Goal: Answer question/provide support: Answer question/provide support

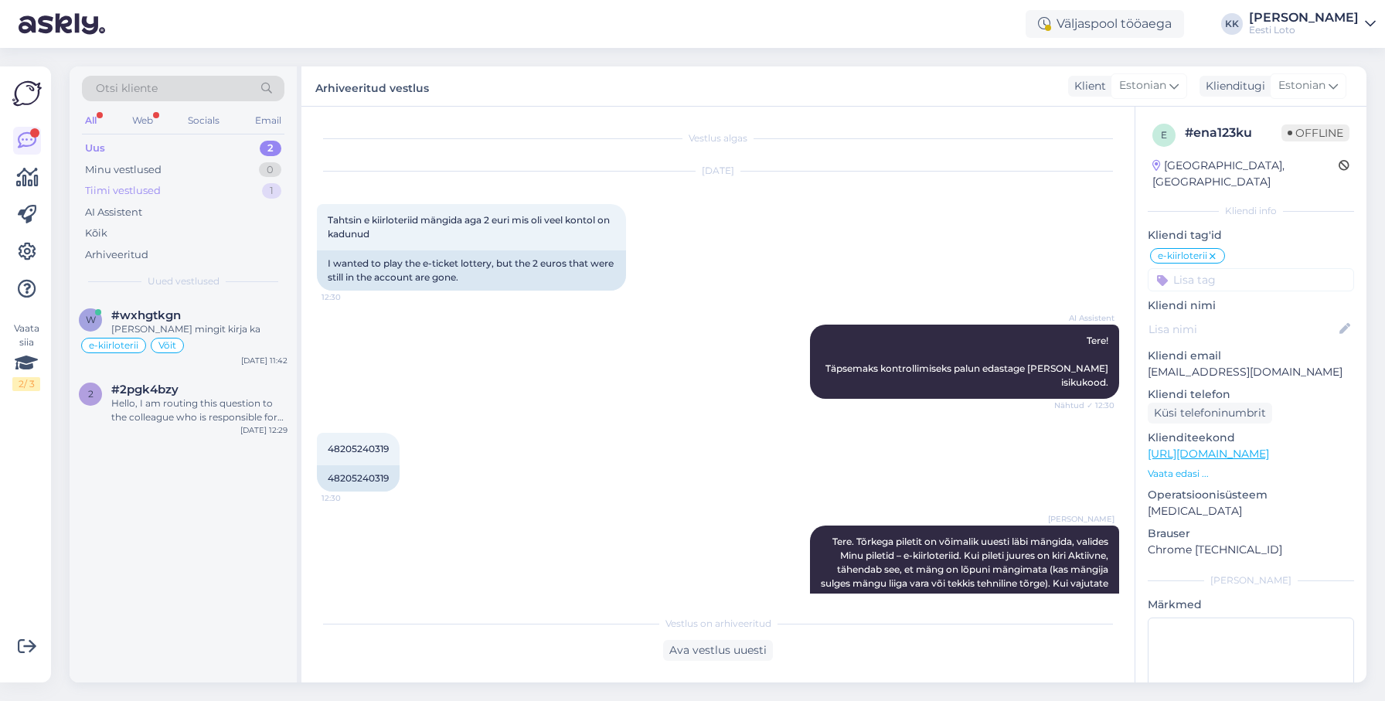
scroll to position [1084, 0]
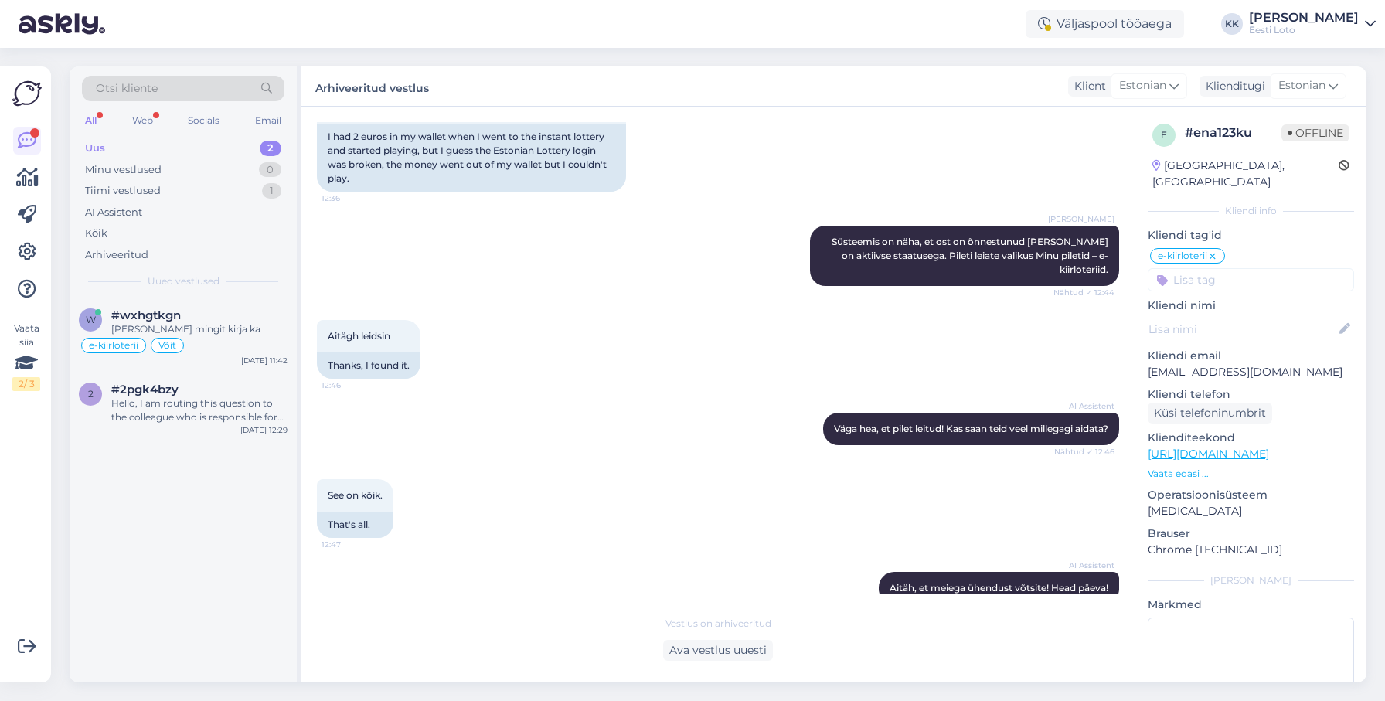
click at [165, 151] on div "Uus 2" at bounding box center [183, 149] width 203 height 22
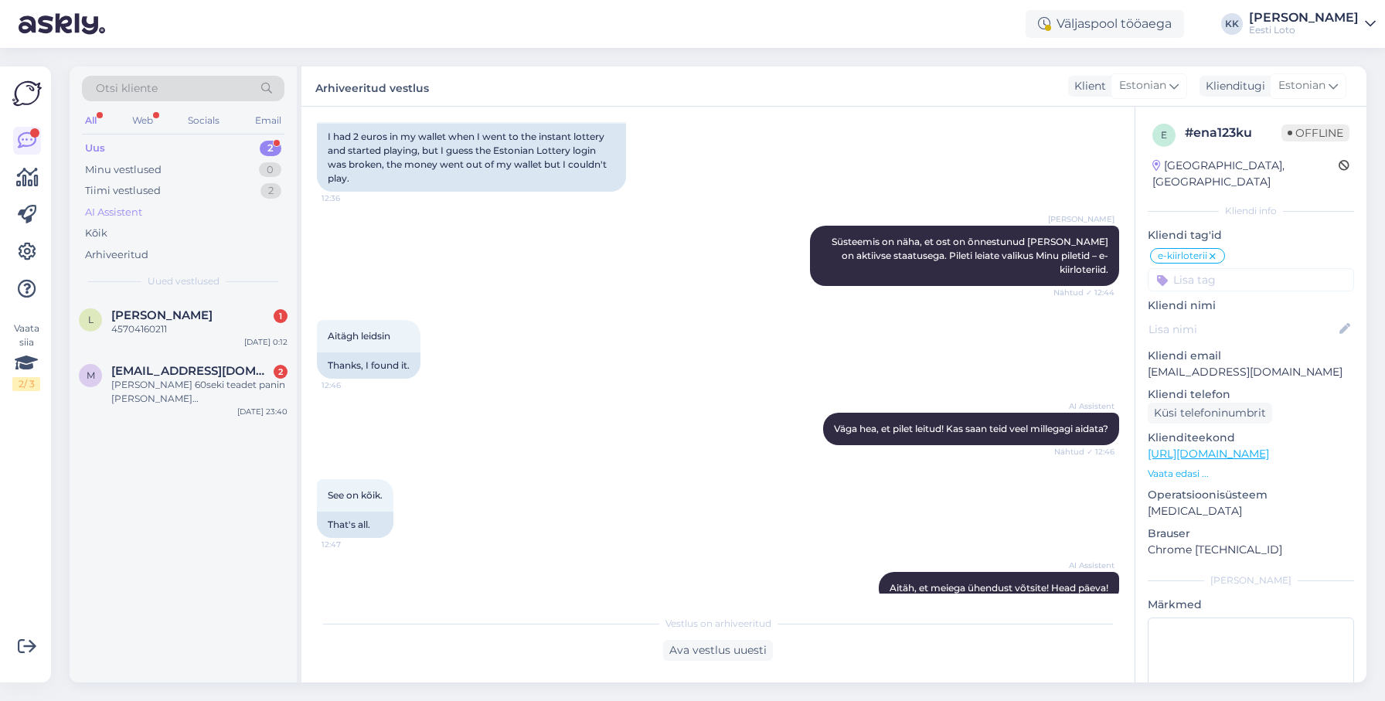
click at [159, 210] on div "AI Assistent" at bounding box center [183, 213] width 203 height 22
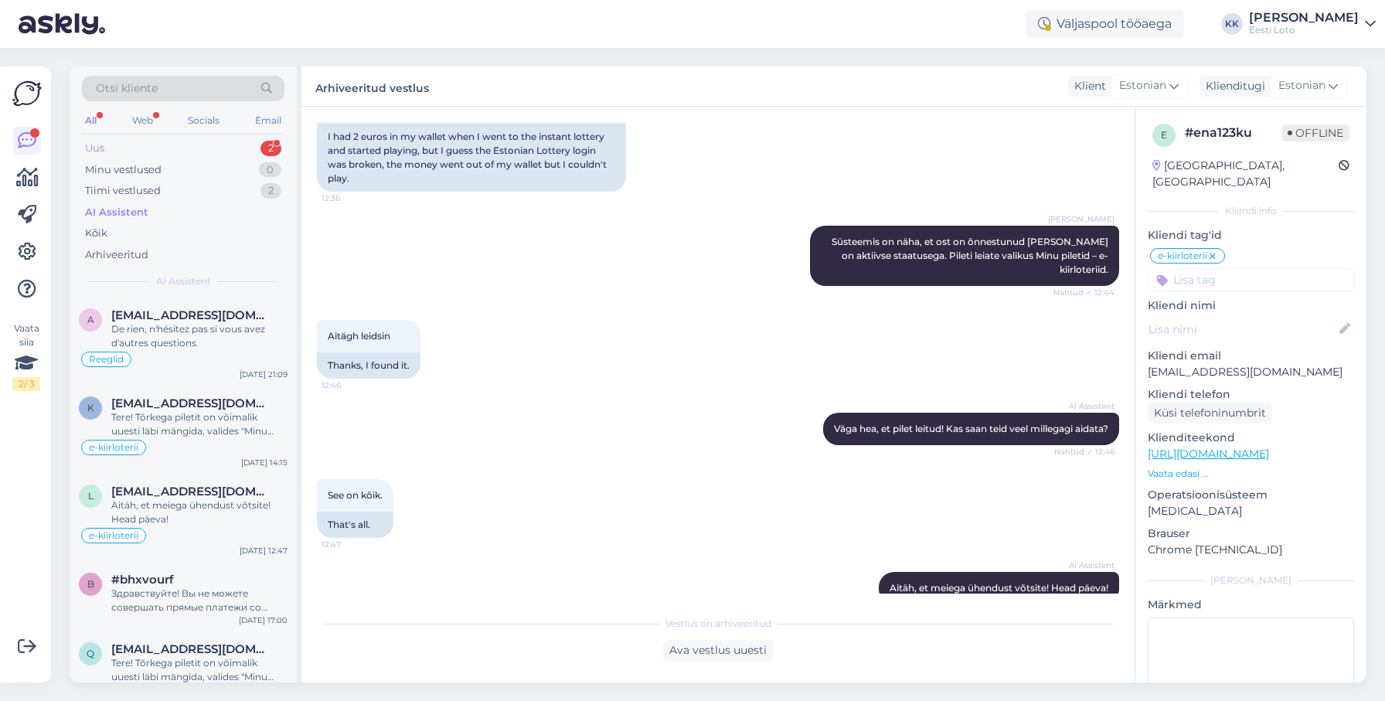
click at [166, 151] on div "Uus 2" at bounding box center [183, 149] width 203 height 22
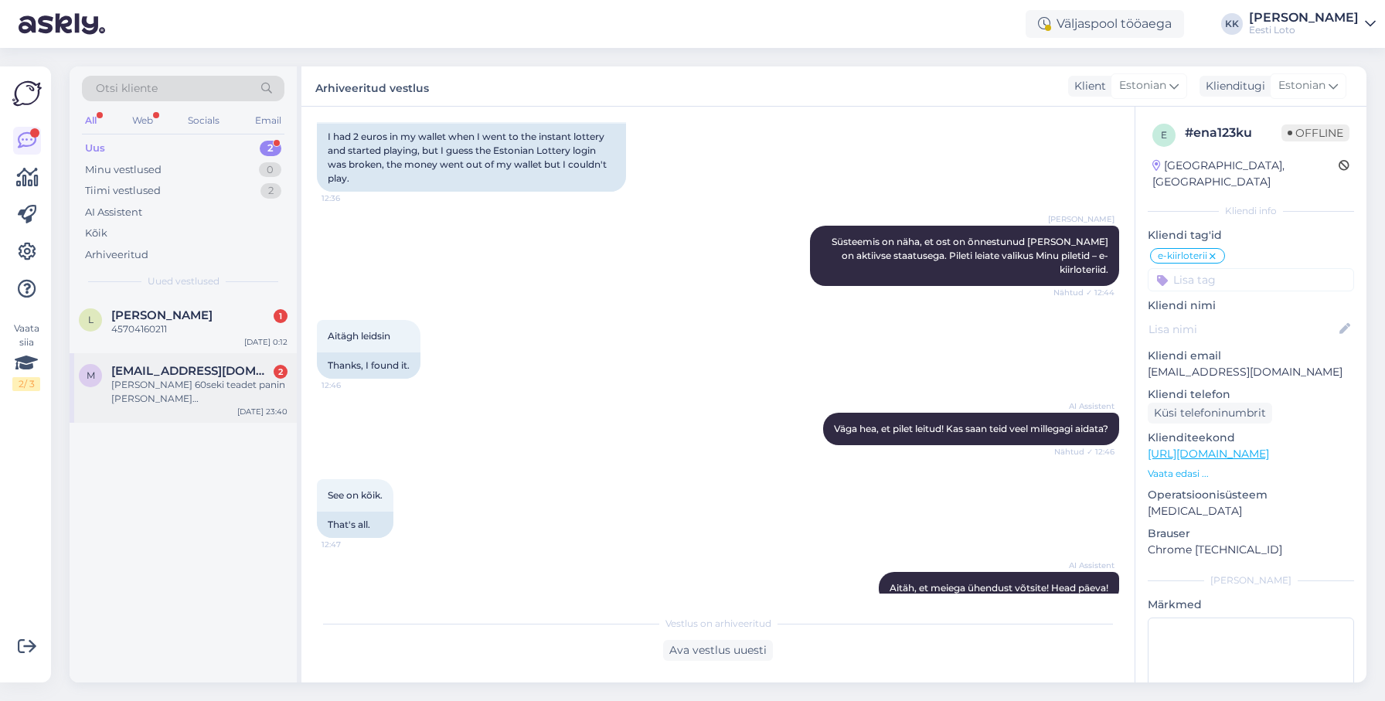
click at [196, 389] on div "[PERSON_NAME] 60seki teadet panin [PERSON_NAME] ekraanisalvestamise, millelt tä…" at bounding box center [199, 392] width 176 height 28
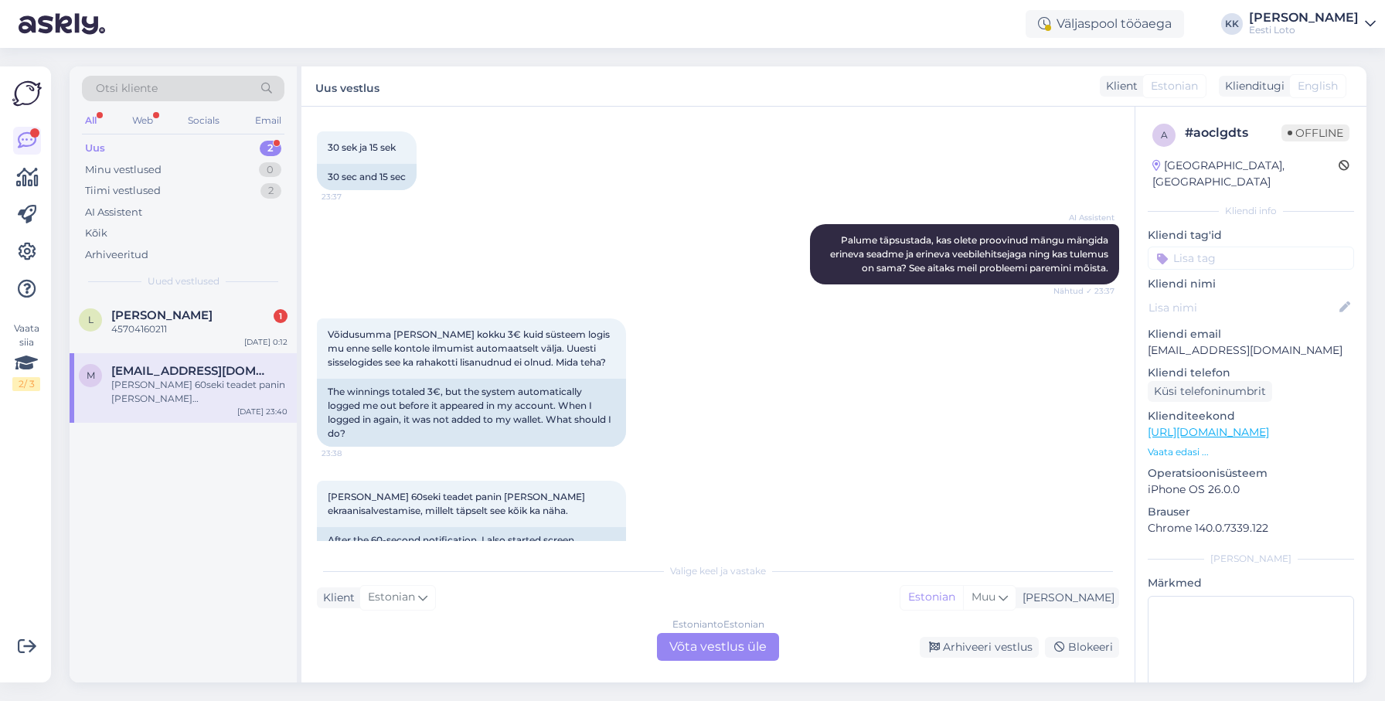
scroll to position [479, 0]
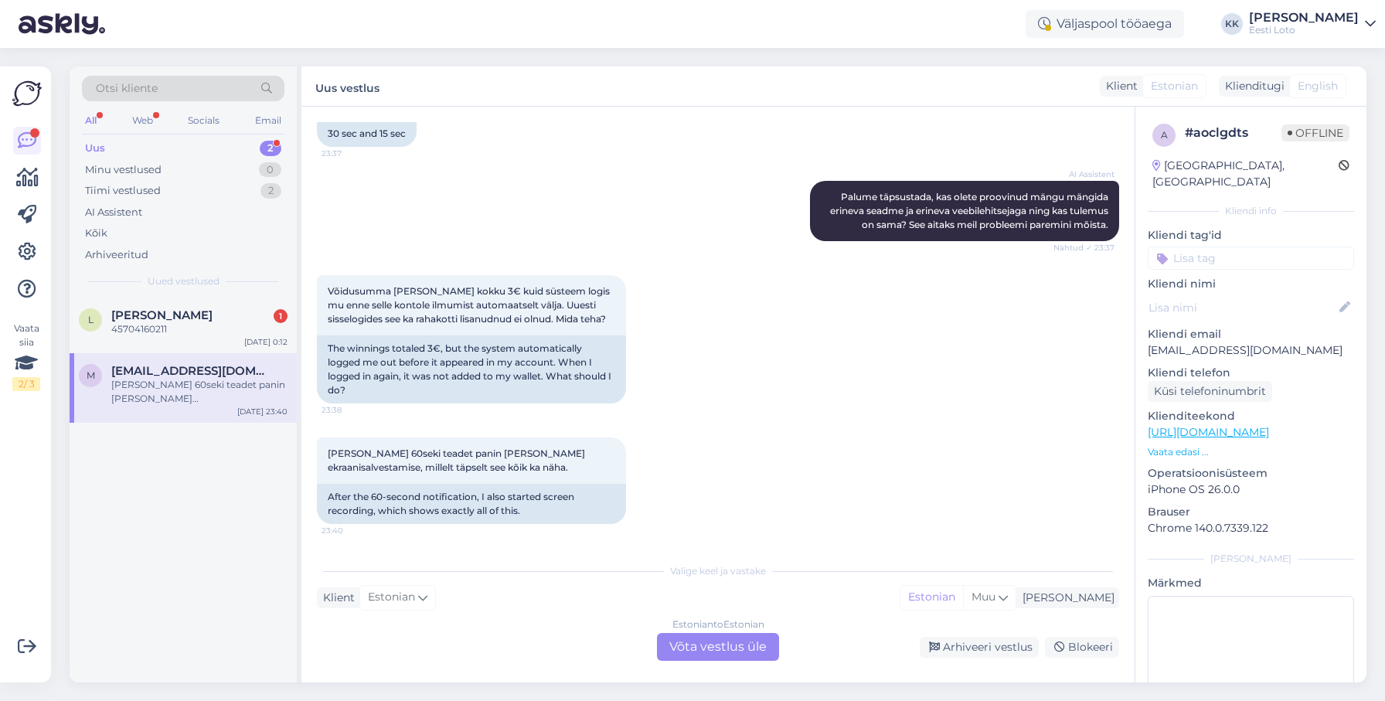
click at [1235, 342] on p "[EMAIL_ADDRESS][DOMAIN_NAME]" at bounding box center [1251, 350] width 206 height 16
click at [140, 256] on div "Arhiveeritud" at bounding box center [116, 254] width 63 height 15
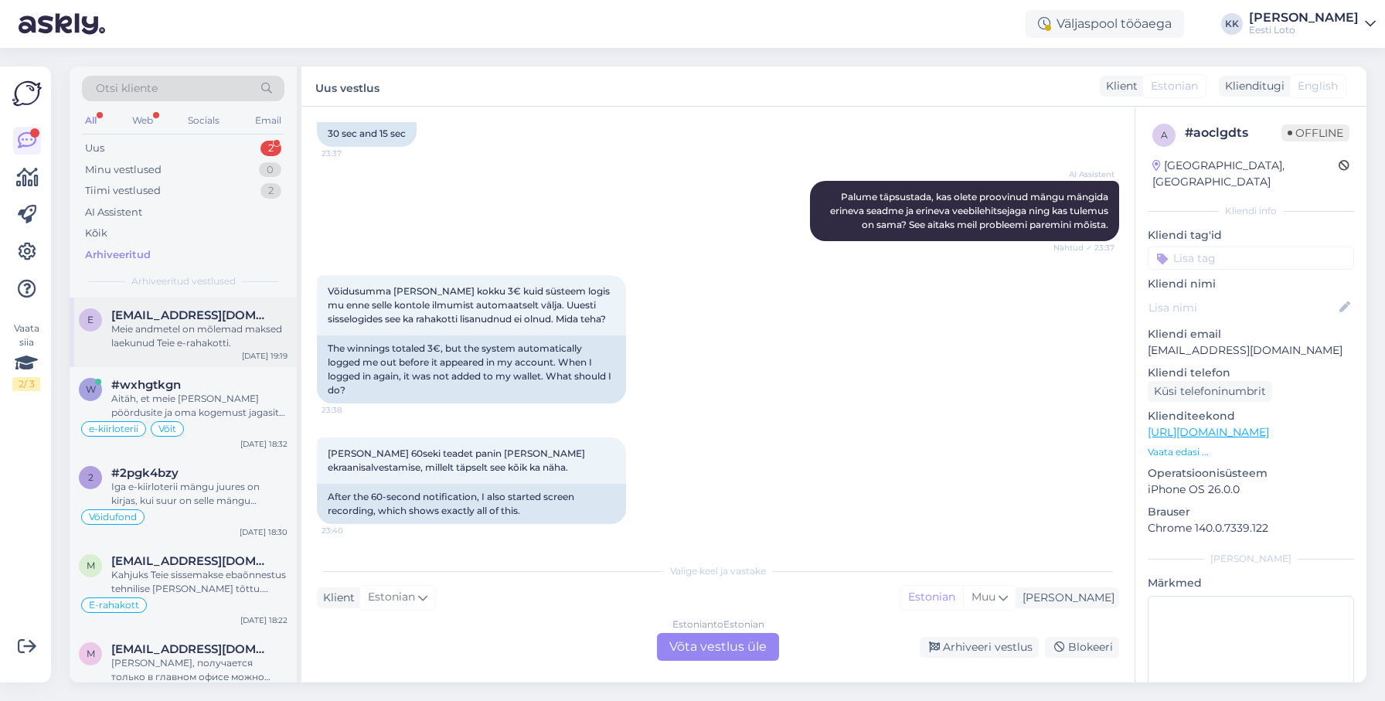
click at [222, 335] on div "Meie andmetel on mõlemad maksed laekunud Teie e-rahakotti." at bounding box center [199, 336] width 176 height 28
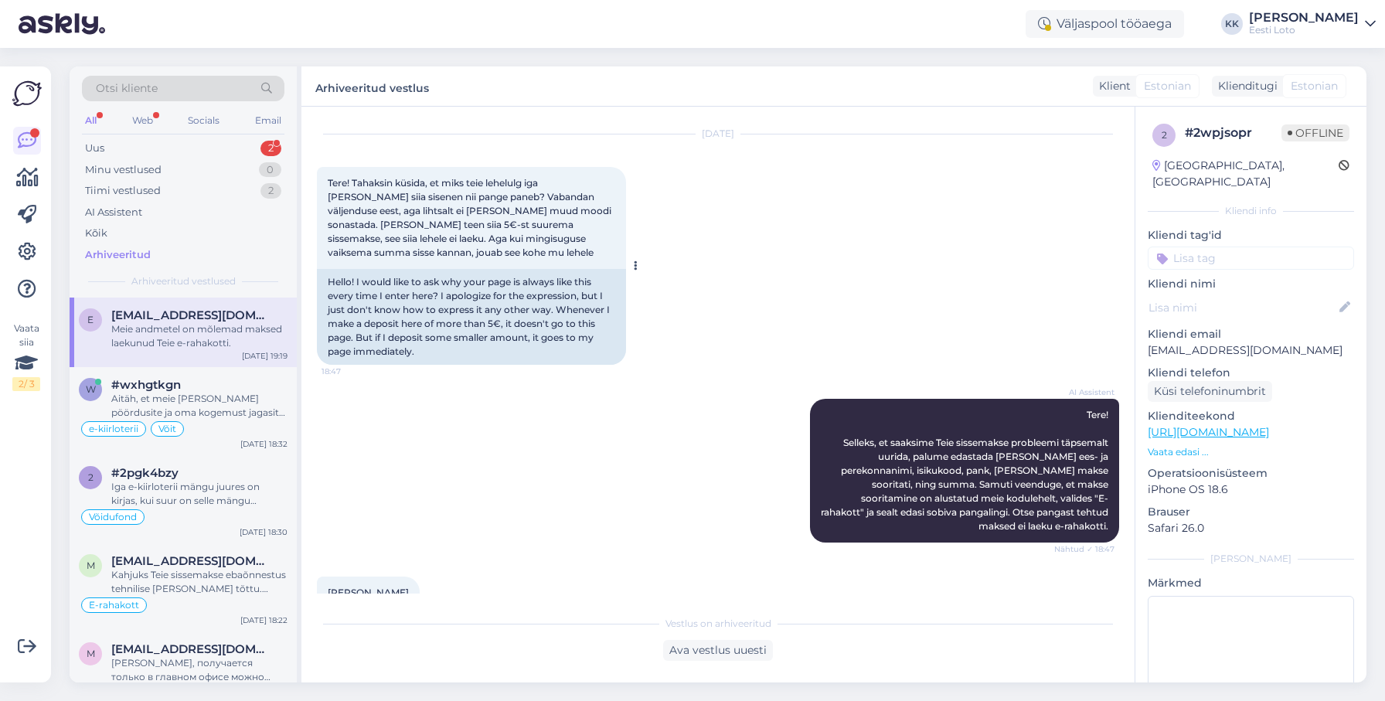
scroll to position [32, 0]
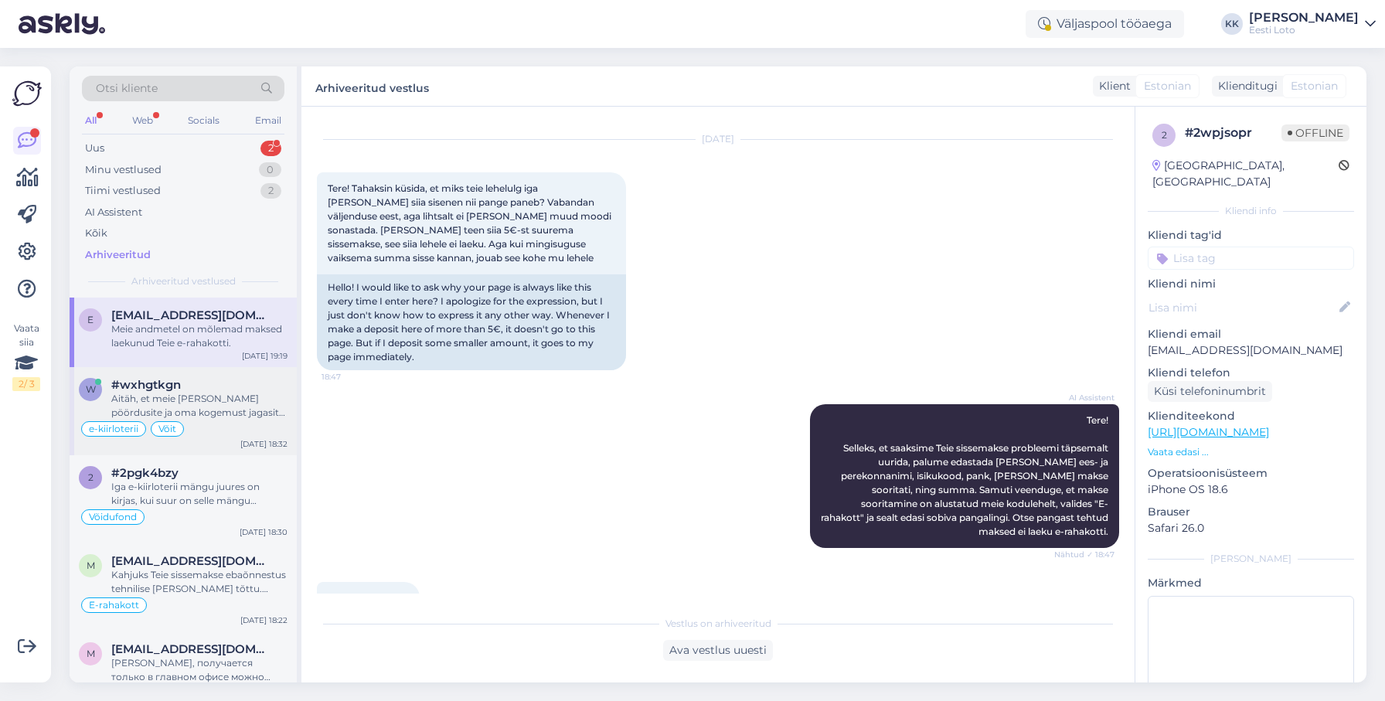
click at [201, 391] on div "#wxhgtkgn" at bounding box center [199, 385] width 176 height 14
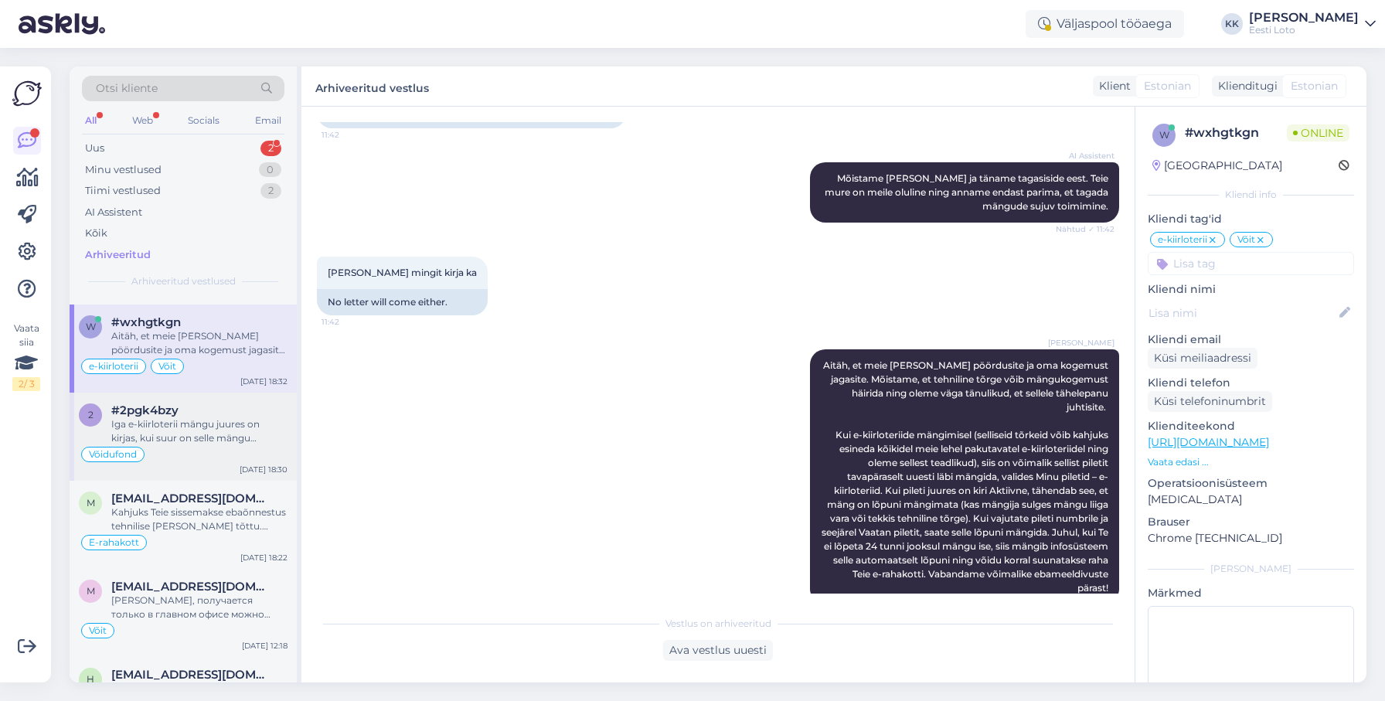
scroll to position [87, 0]
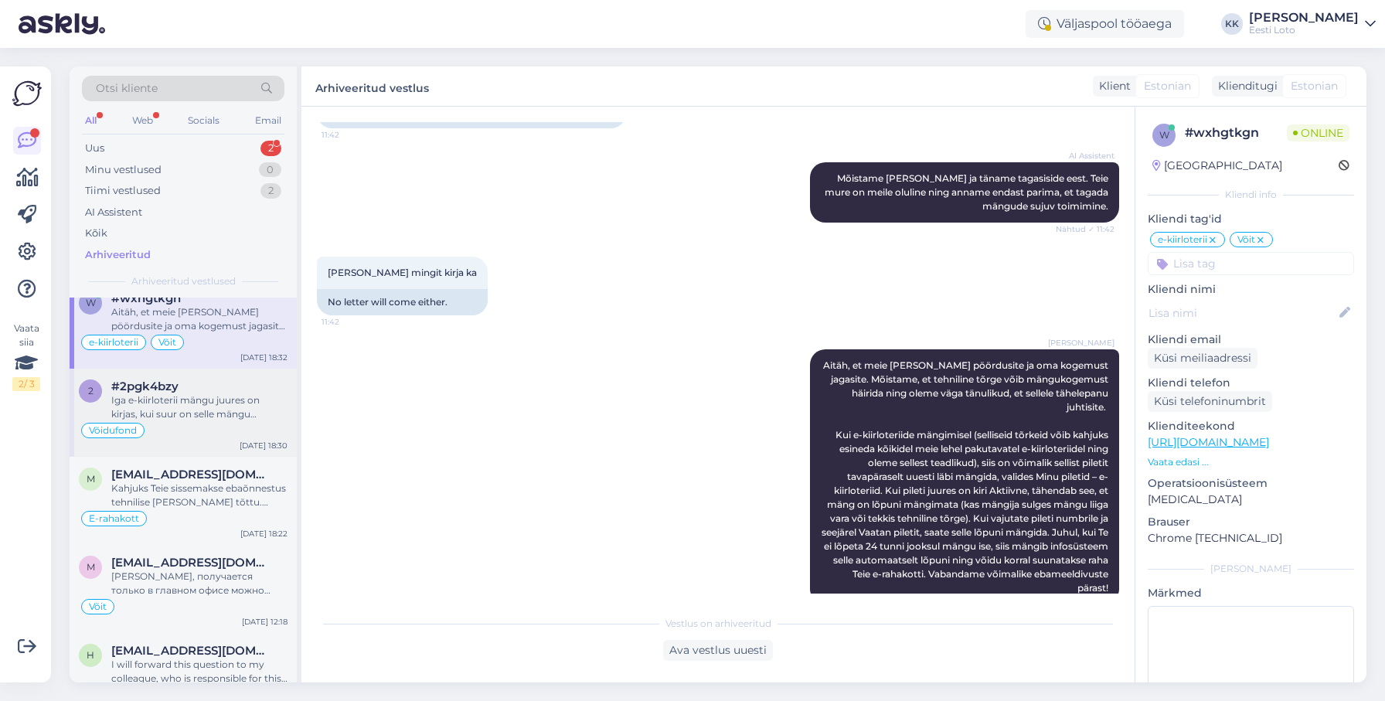
click at [220, 411] on div "Iga e-kiirloterii mängu juures on kirjas, kui suur on selle mängu võidufond. Ta…" at bounding box center [199, 408] width 176 height 28
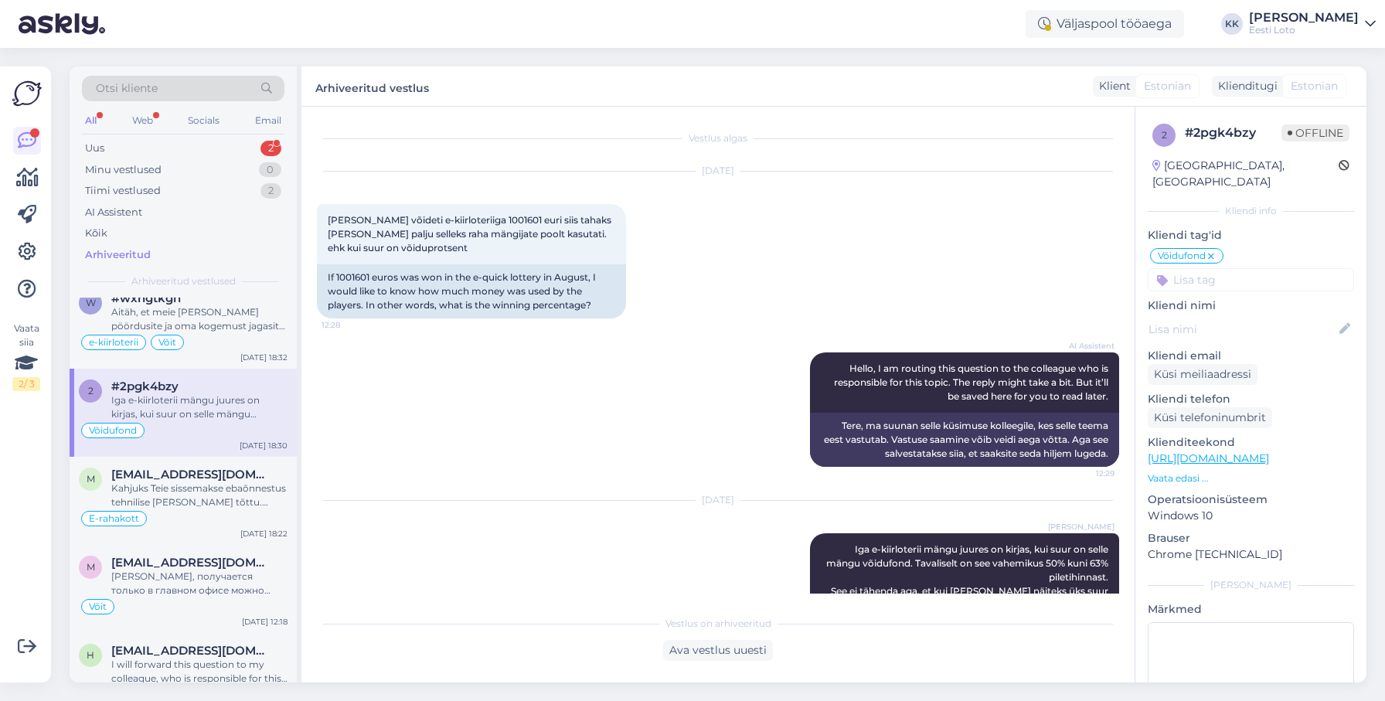
scroll to position [101, 0]
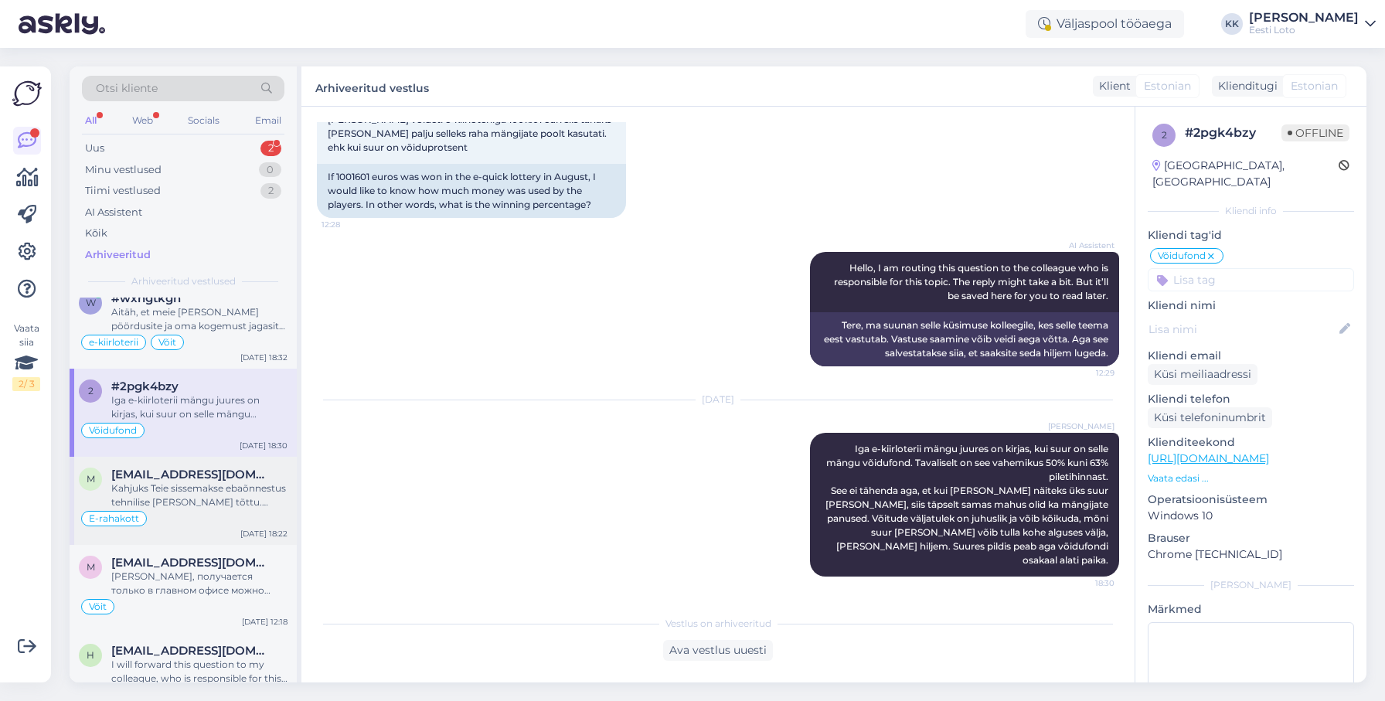
click at [198, 493] on div "Kahjuks Teie sissemakse ebaõnnestus tehnilise [PERSON_NAME] tõttu. Kontrollisim…" at bounding box center [199, 496] width 176 height 28
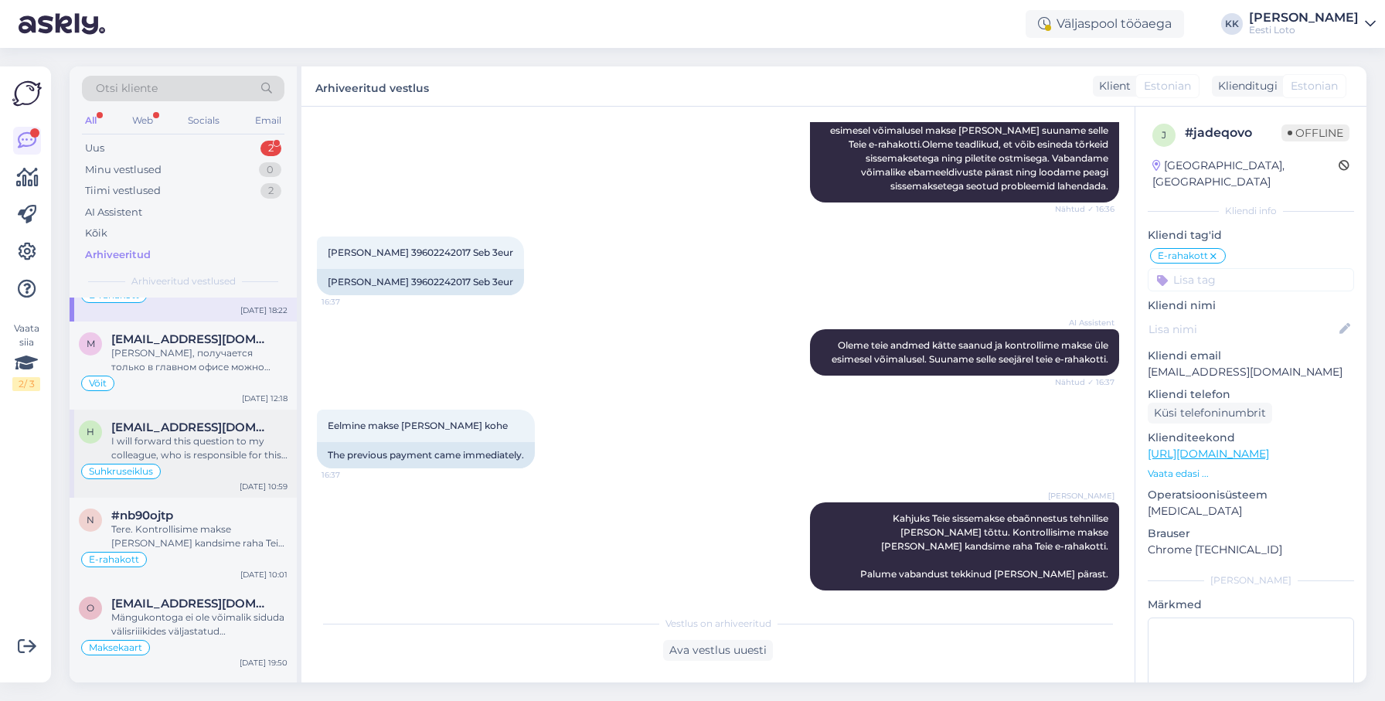
scroll to position [308, 0]
click at [210, 451] on div "I will forward this question to my colleague, who is responsible for this. The …" at bounding box center [199, 450] width 176 height 28
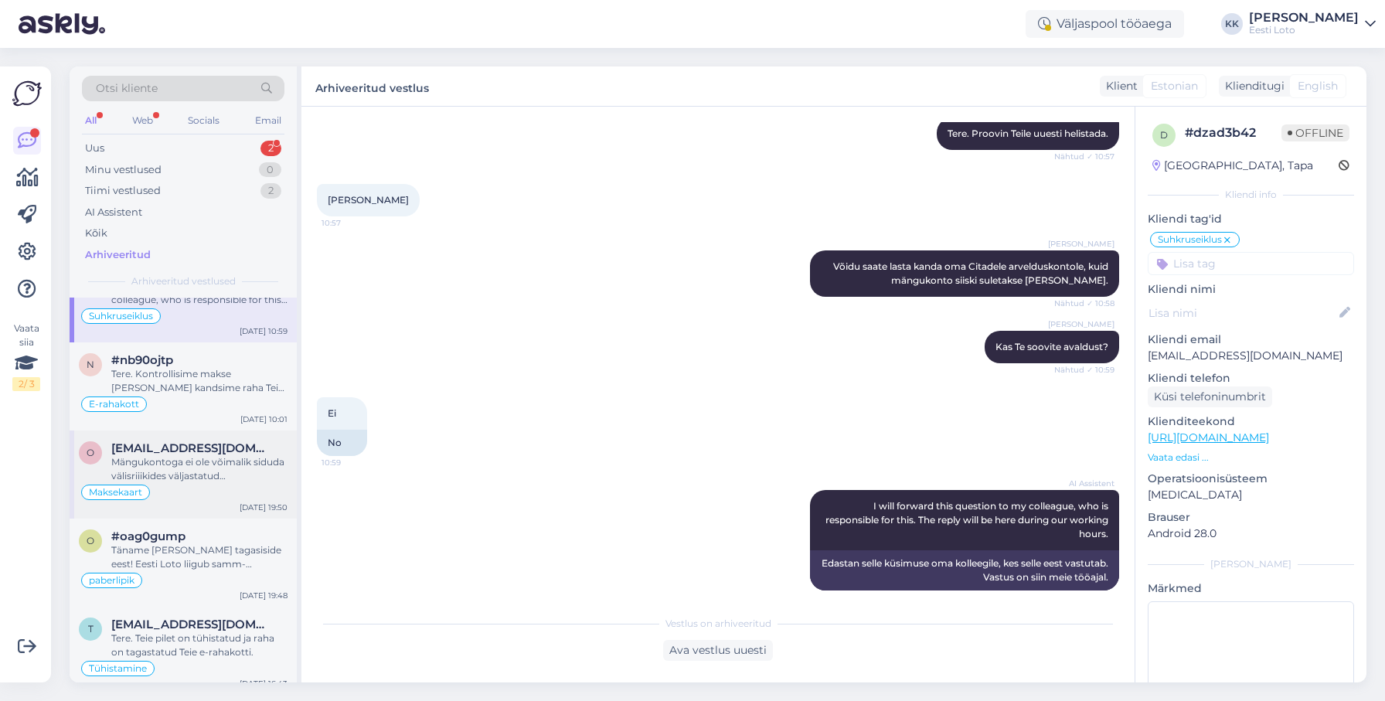
scroll to position [482, 0]
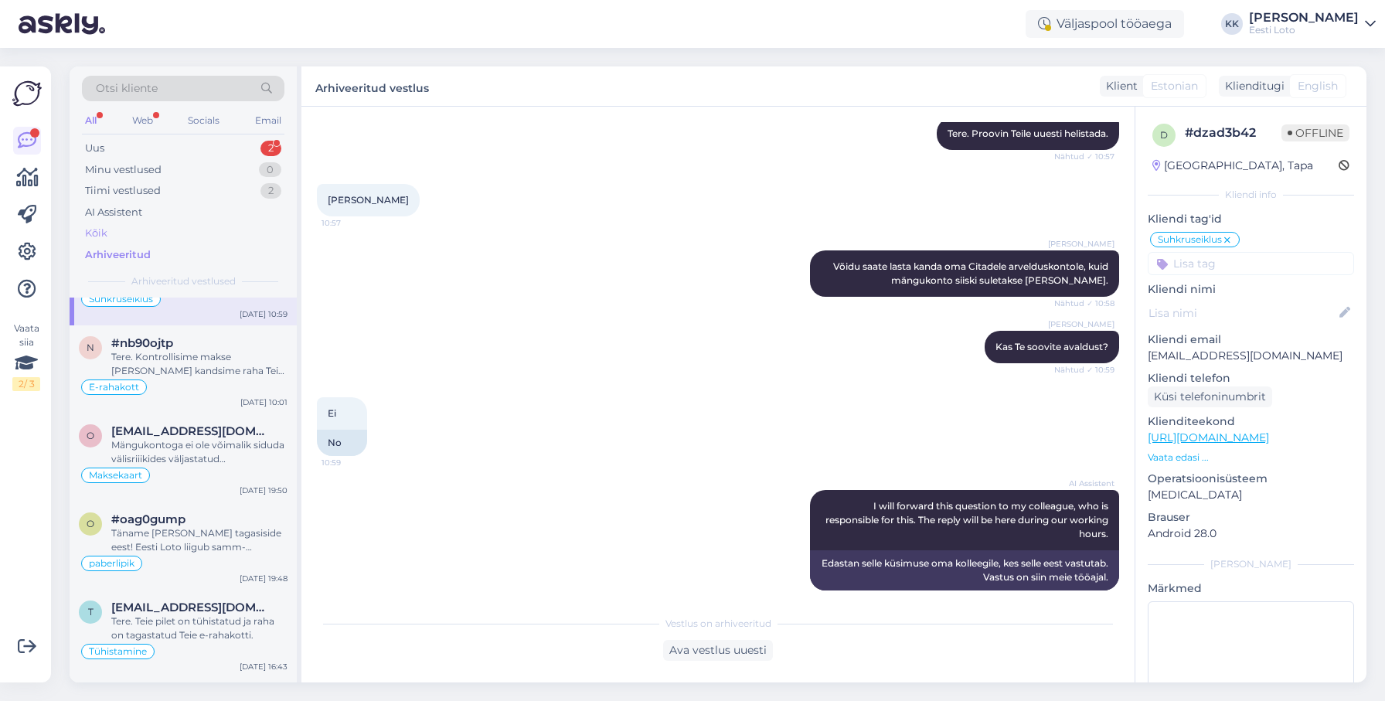
click at [232, 232] on div "Kõik" at bounding box center [183, 234] width 203 height 22
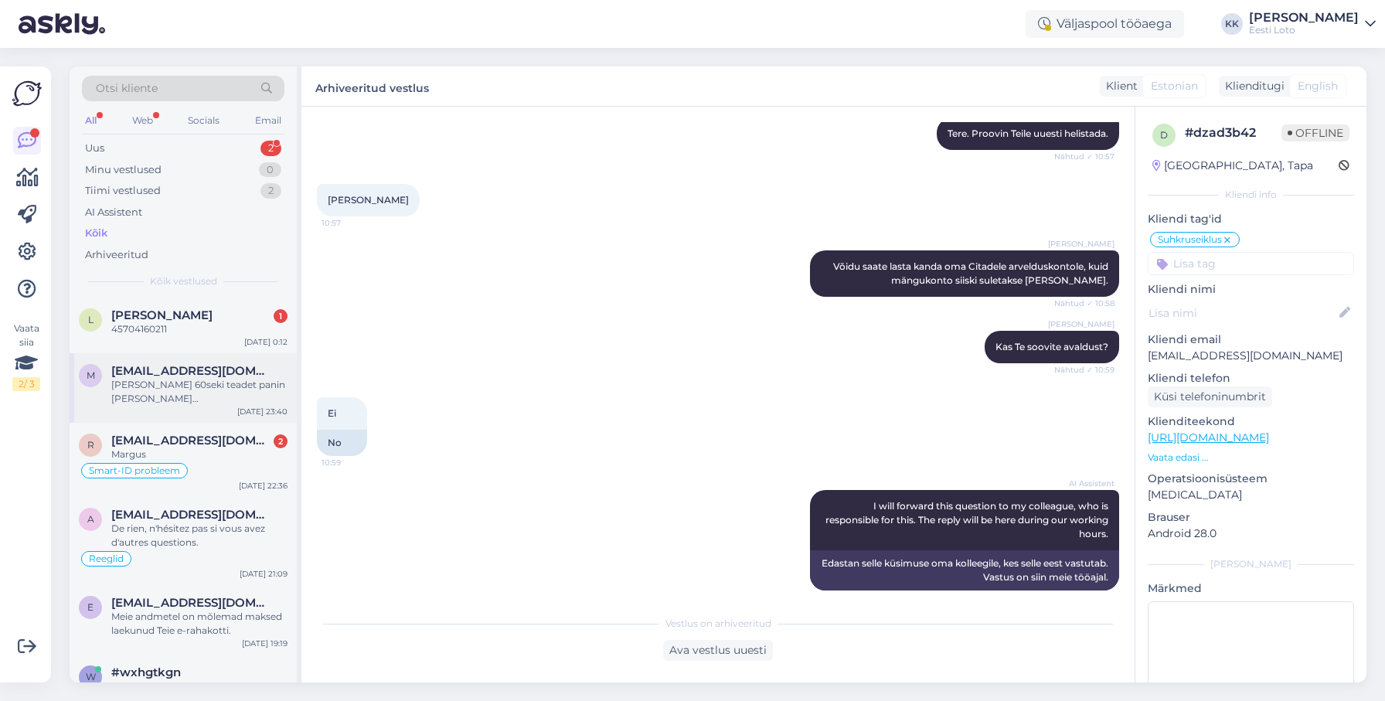
click at [223, 376] on span "[EMAIL_ADDRESS][DOMAIN_NAME]" at bounding box center [191, 371] width 161 height 14
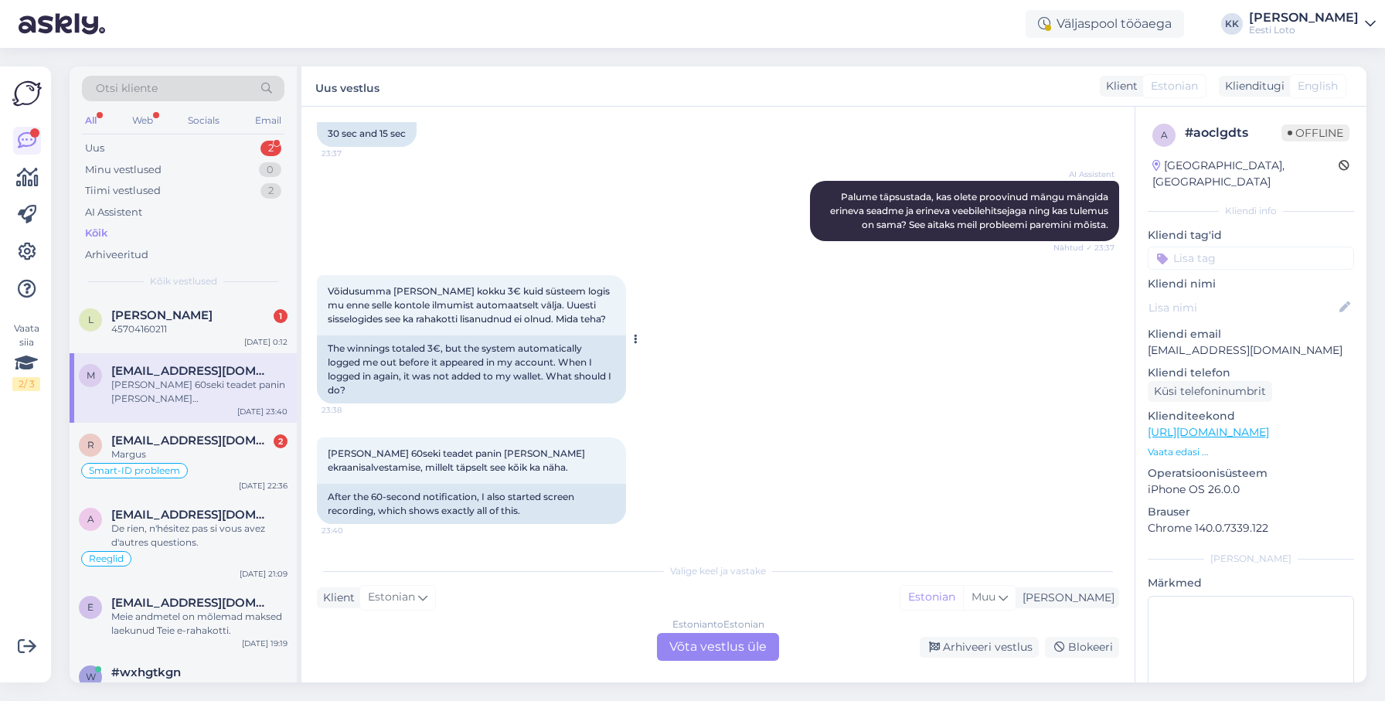
scroll to position [46, 0]
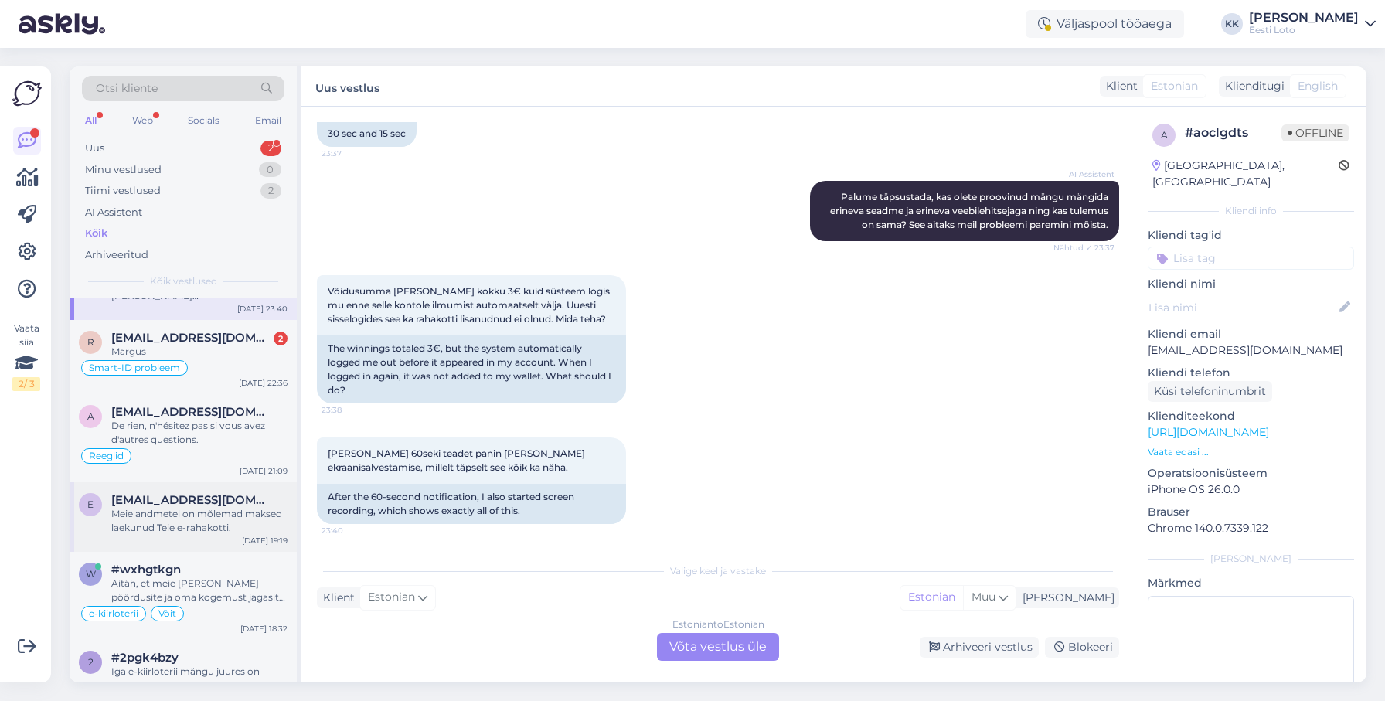
click at [208, 509] on div "Meie andmetel on mõlemad maksed laekunud Teie e-rahakotti." at bounding box center [199, 521] width 176 height 28
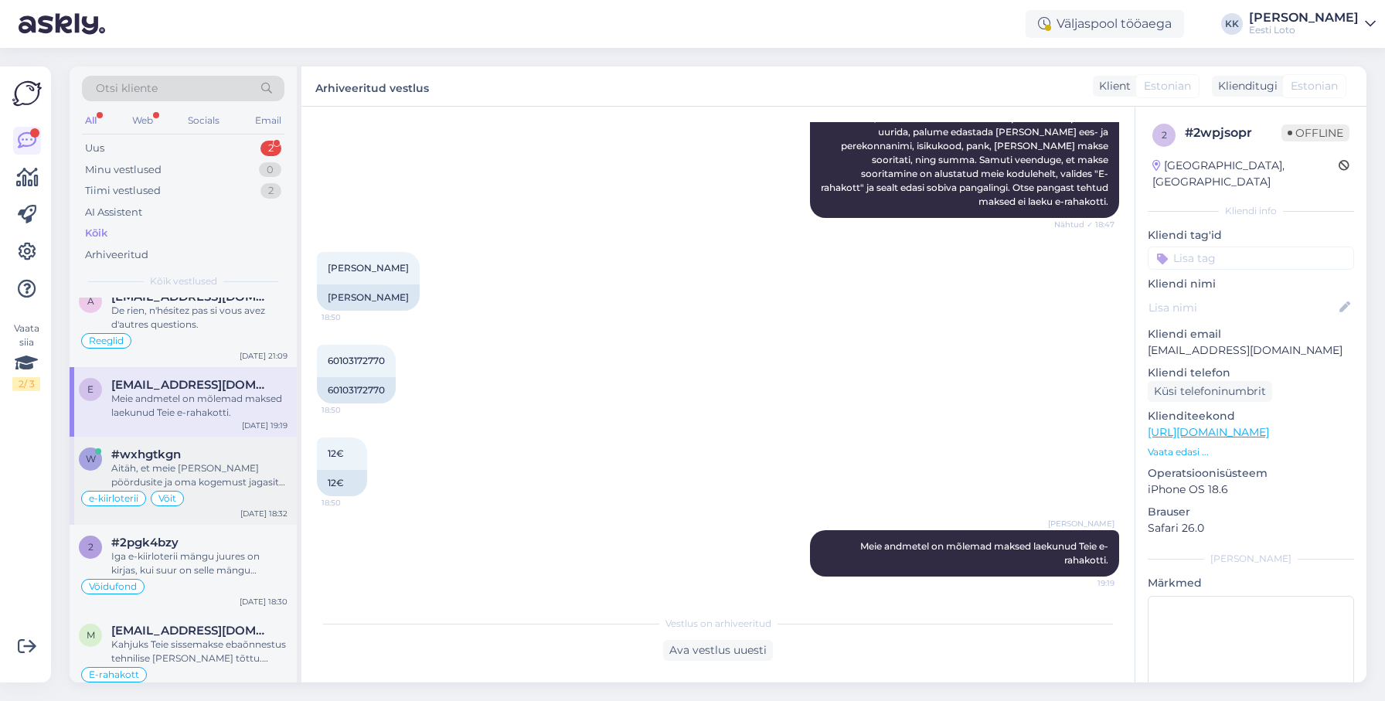
scroll to position [221, 0]
click at [241, 470] on div "Aitäh, et meie [PERSON_NAME] pöördusite ja oma kogemust jagasite. Mõistame, et …" at bounding box center [199, 472] width 176 height 28
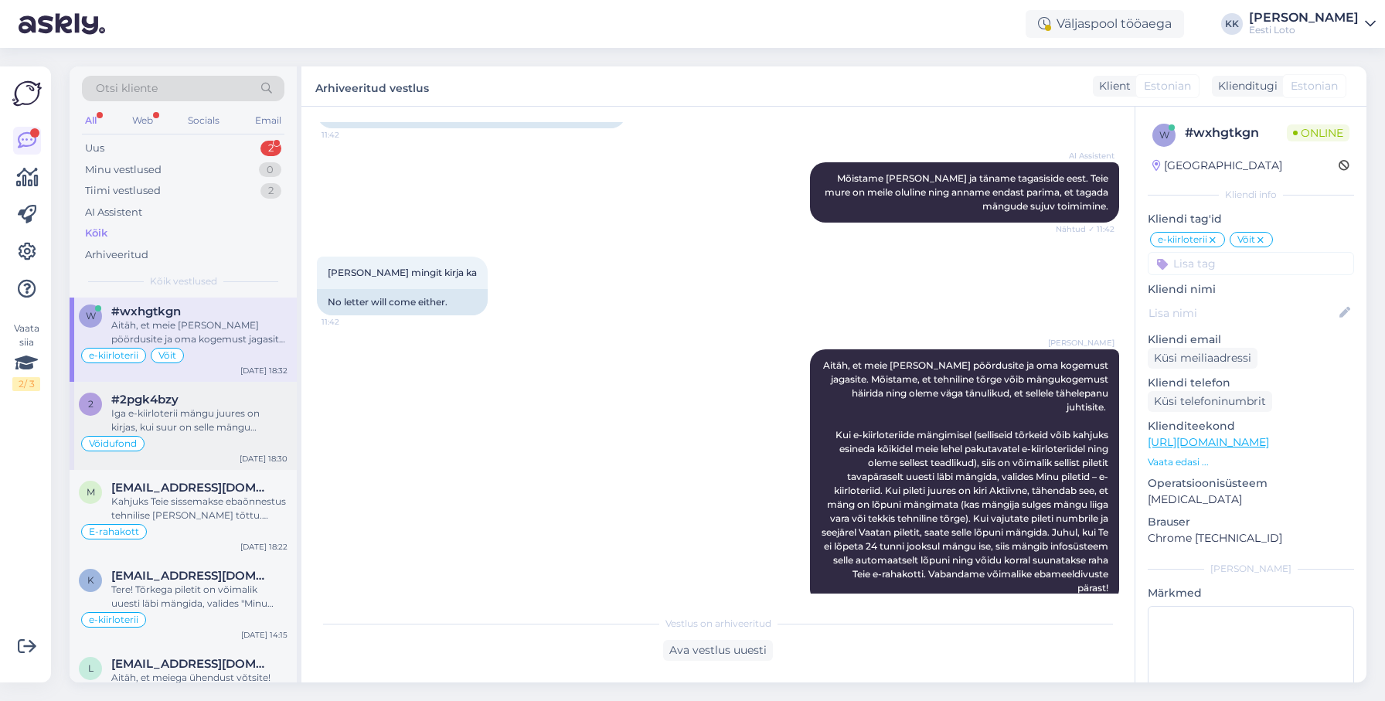
scroll to position [363, 0]
click at [227, 423] on div "Iga e-kiirloterii mängu juures on kirjas, kui suur on selle mängu võidufond. Ta…" at bounding box center [199, 418] width 176 height 28
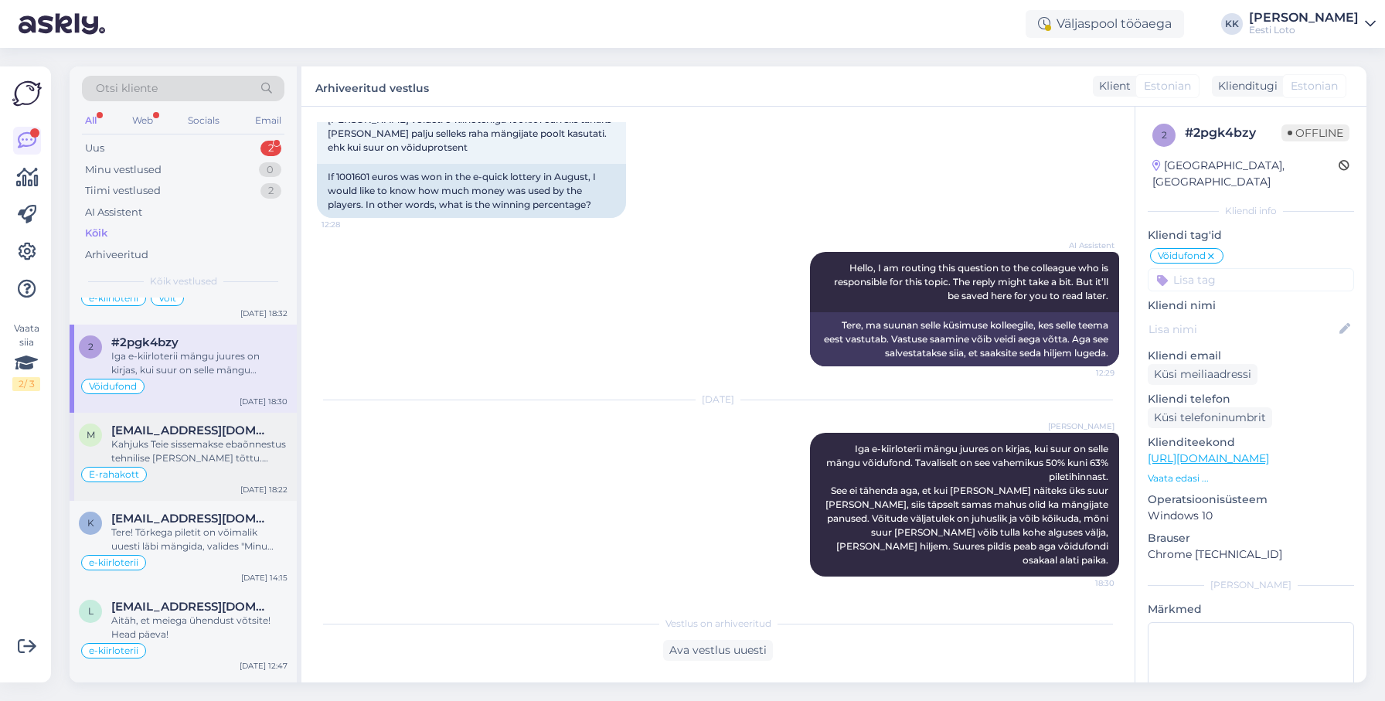
scroll to position [419, 0]
click at [231, 444] on div "Kahjuks Teie sissemakse ebaõnnestus tehnilise [PERSON_NAME] tõttu. Kontrollisim…" at bounding box center [199, 451] width 176 height 28
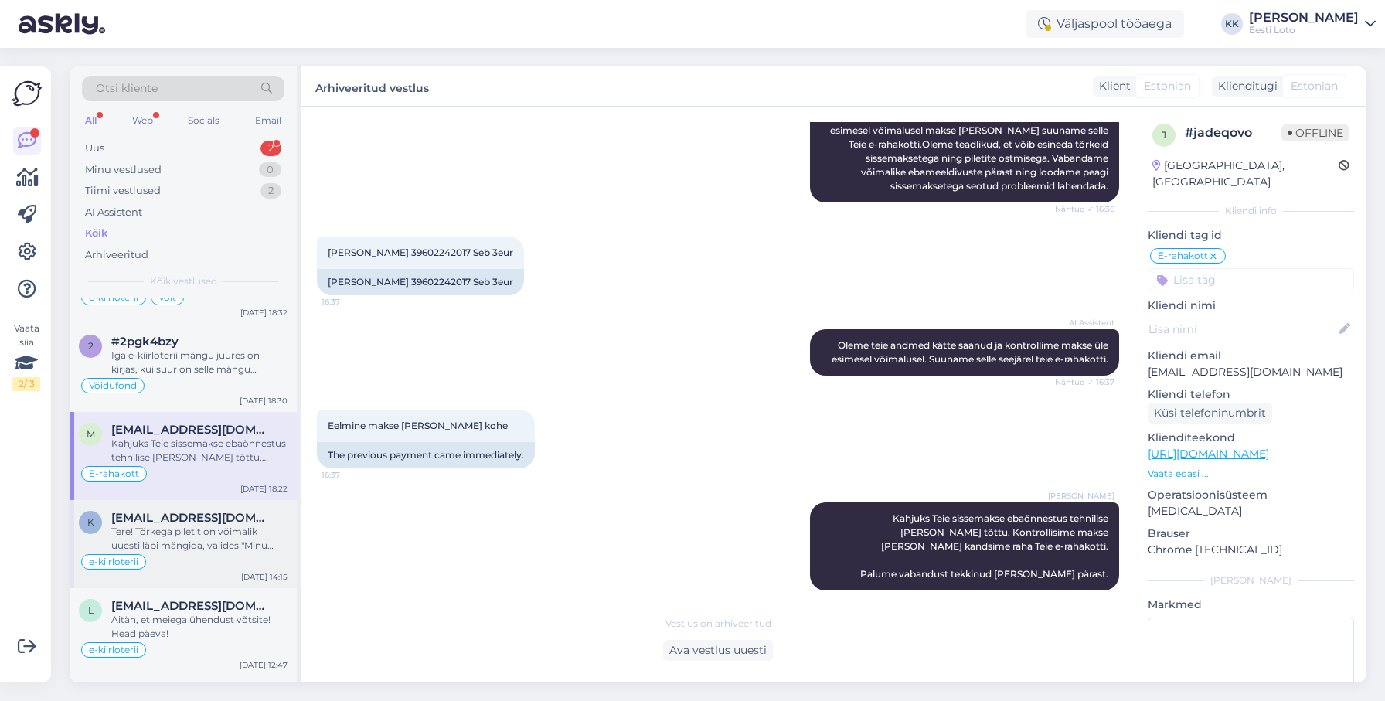
click at [192, 528] on div "Tere! Tõrkega piletit on võimalik uuesti läbi mängida, valides "Minu piletid" –…" at bounding box center [199, 539] width 176 height 28
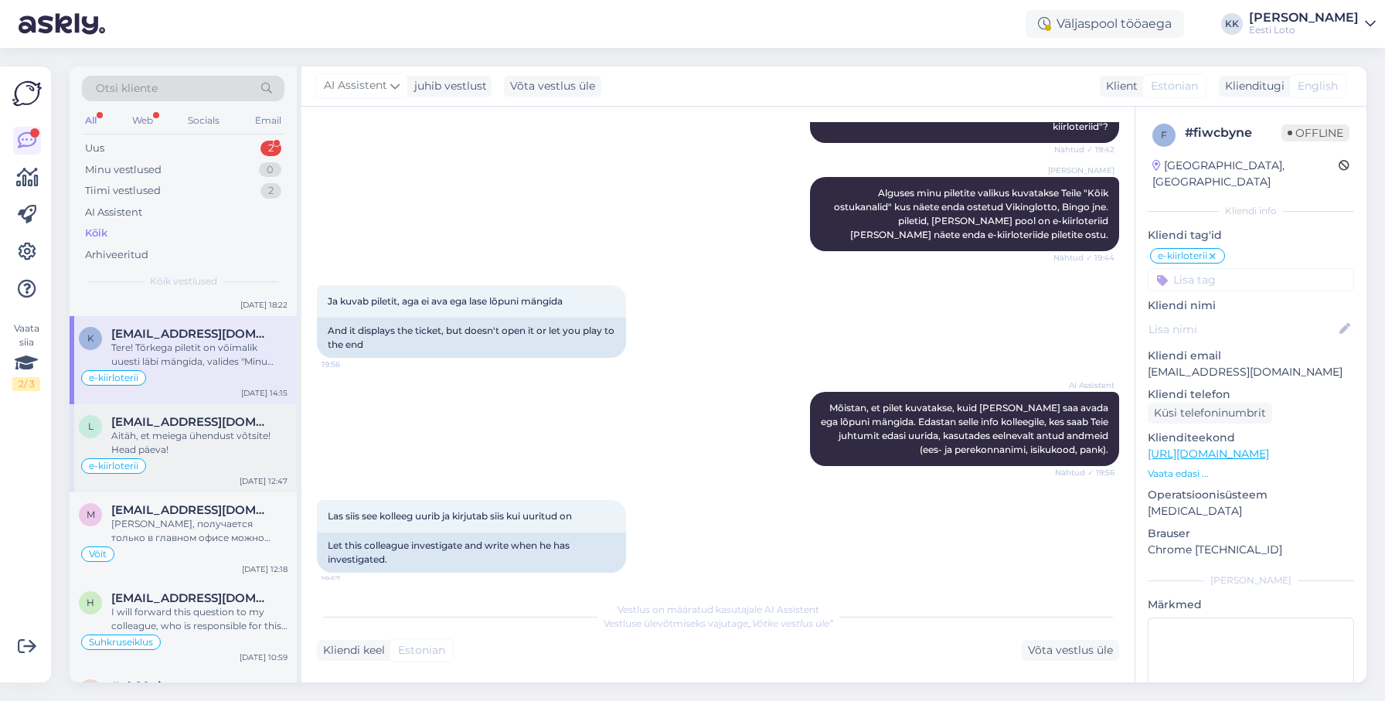
scroll to position [605, 0]
click at [233, 454] on div "Aitäh, et meiega ühendust võtsite! Head päeva!" at bounding box center [199, 442] width 176 height 28
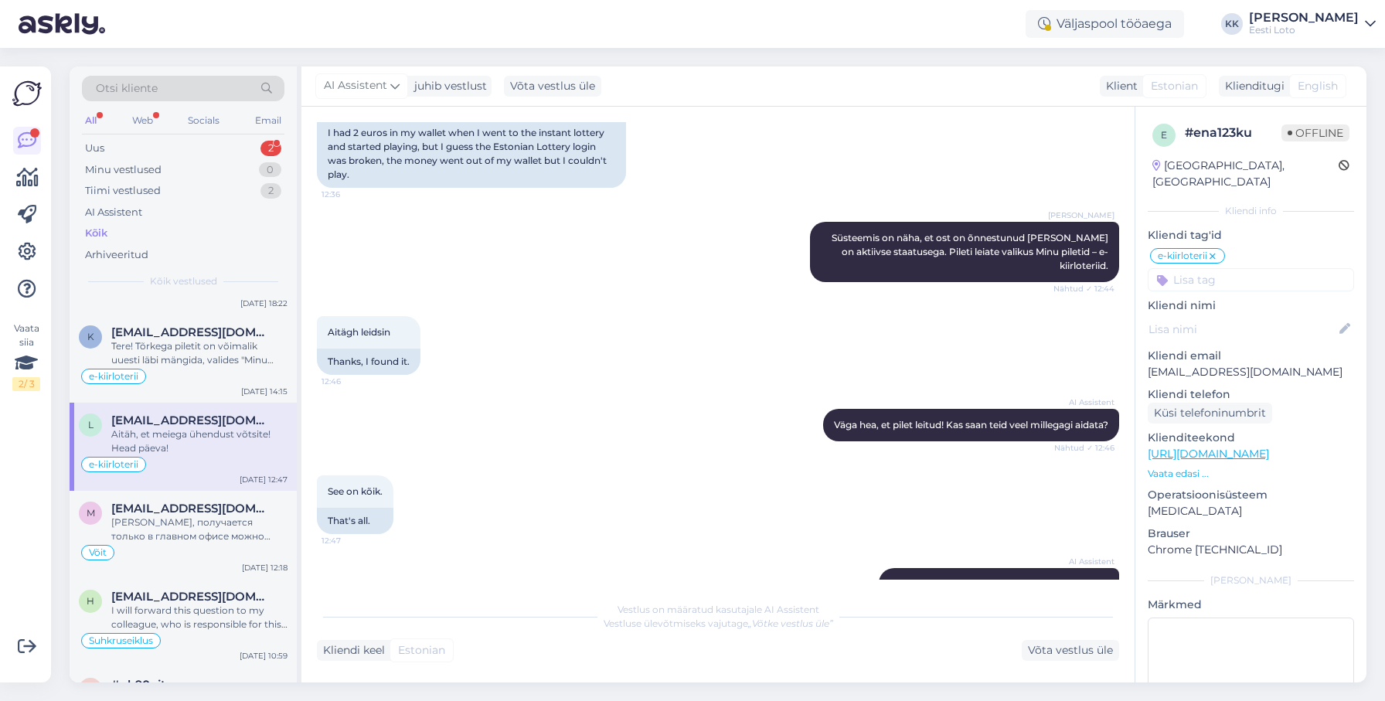
scroll to position [1098, 0]
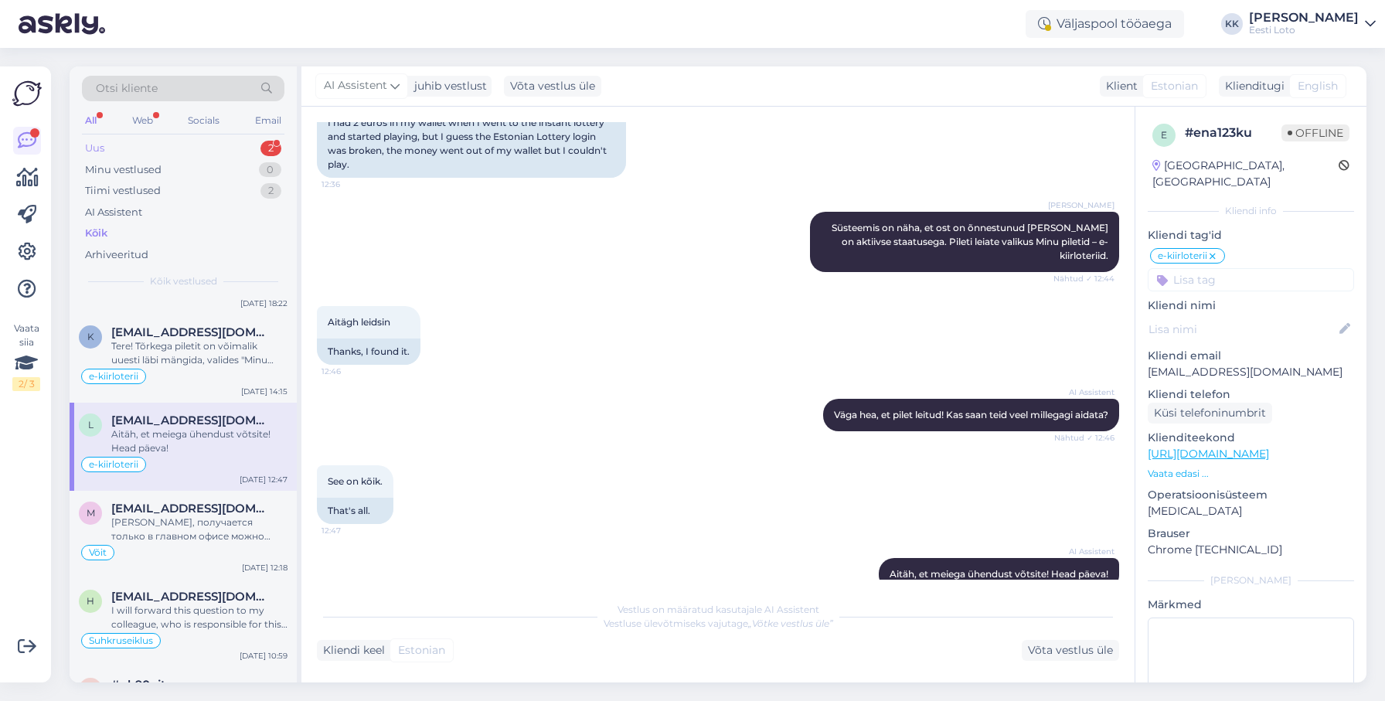
click at [146, 146] on div "Uus 2" at bounding box center [183, 149] width 203 height 22
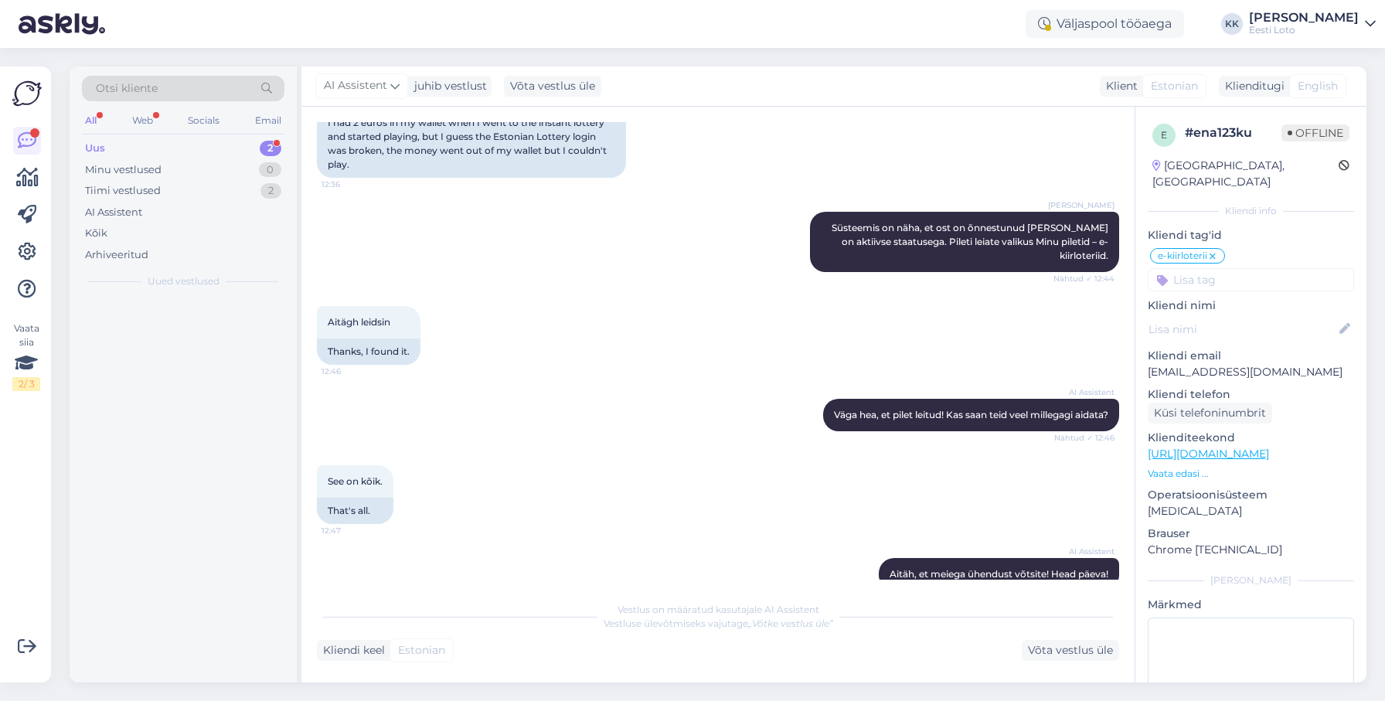
scroll to position [0, 0]
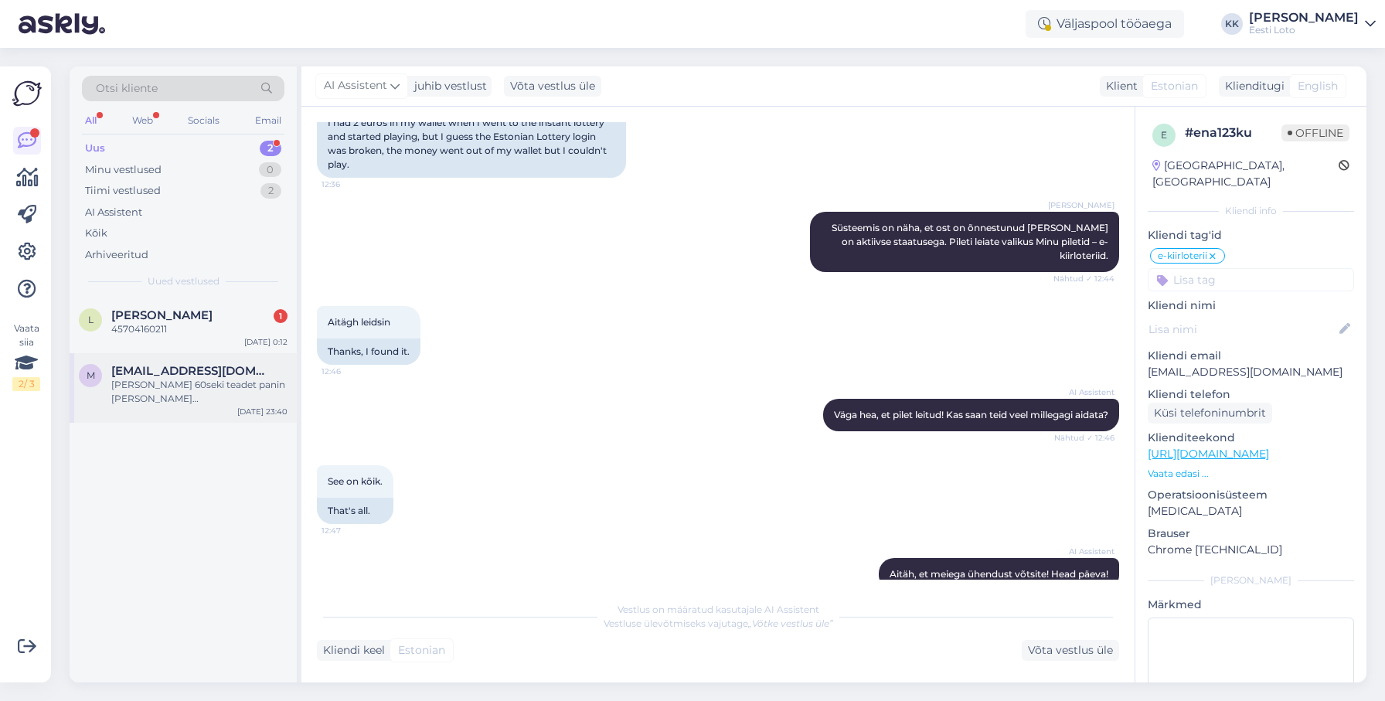
click at [208, 385] on div "[PERSON_NAME] 60seki teadet panin [PERSON_NAME] ekraanisalvestamise, millelt tä…" at bounding box center [199, 392] width 176 height 28
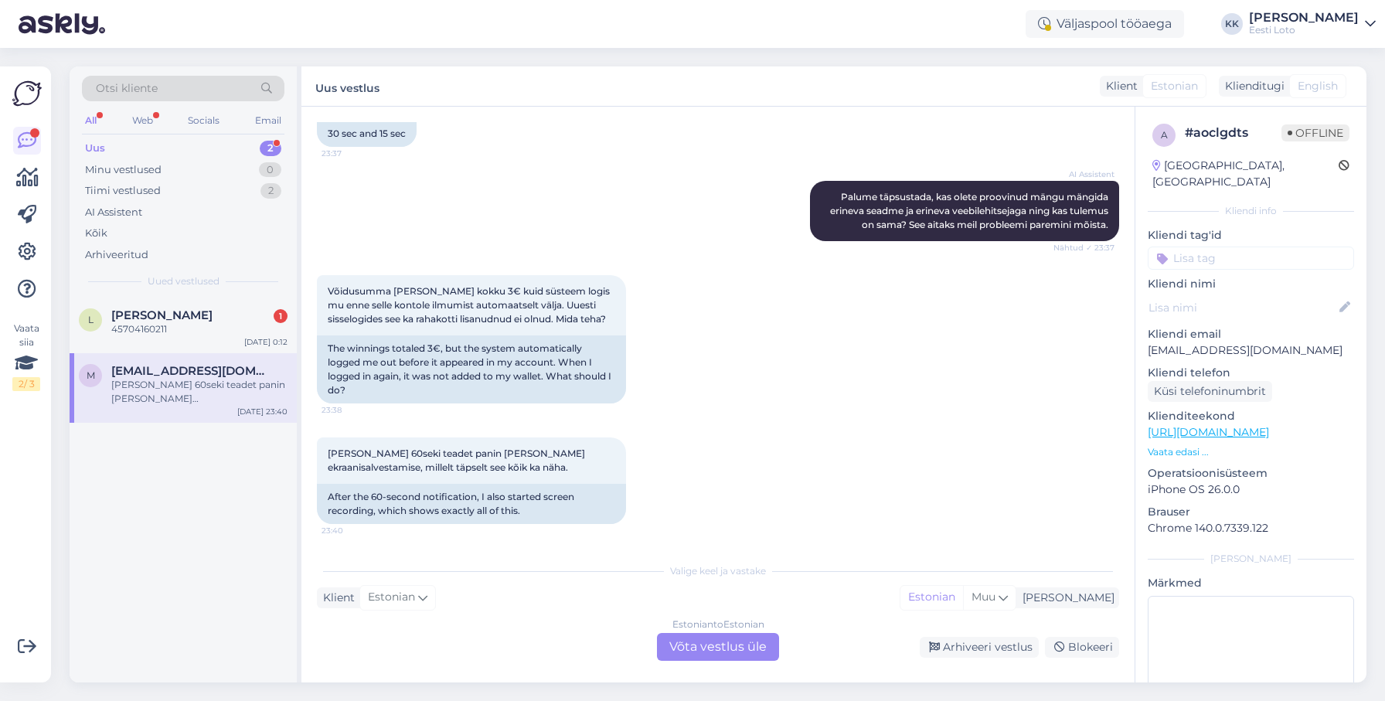
click at [724, 651] on div "Estonian to Estonian Võta vestlus üle" at bounding box center [718, 647] width 122 height 28
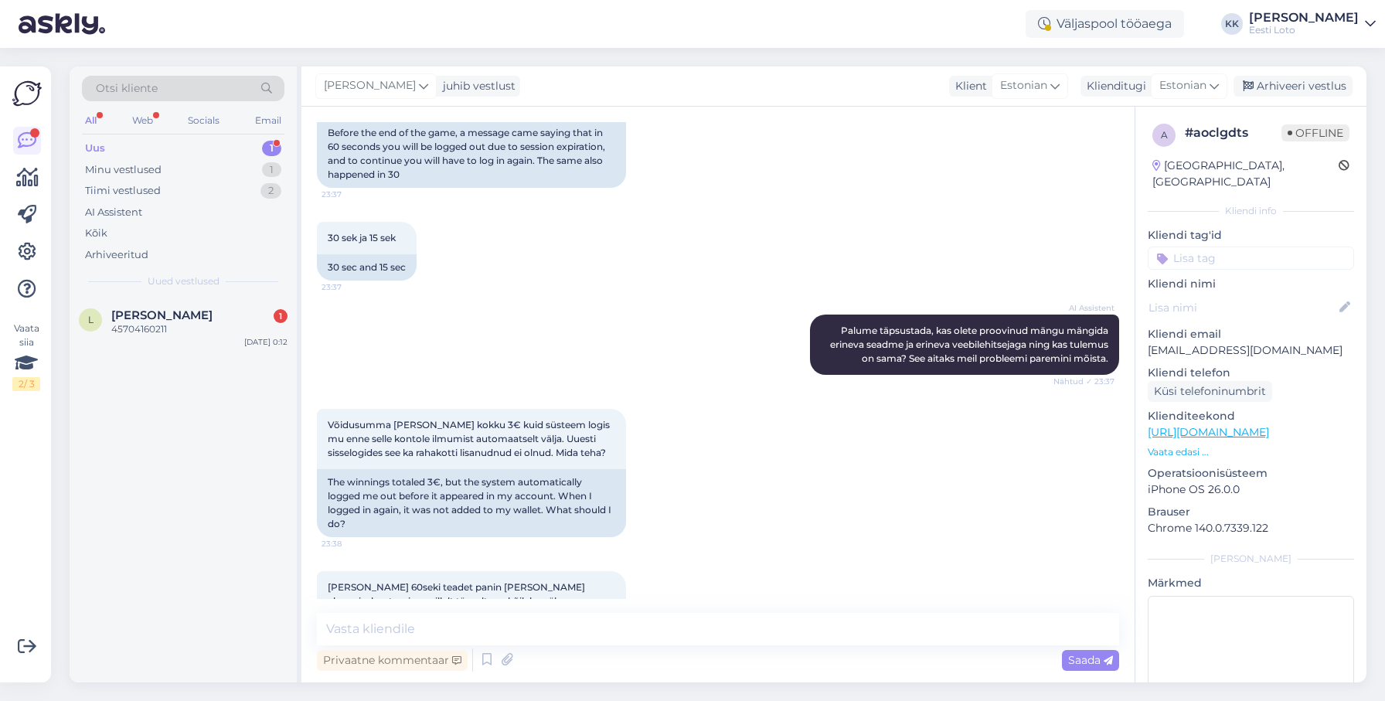
scroll to position [421, 0]
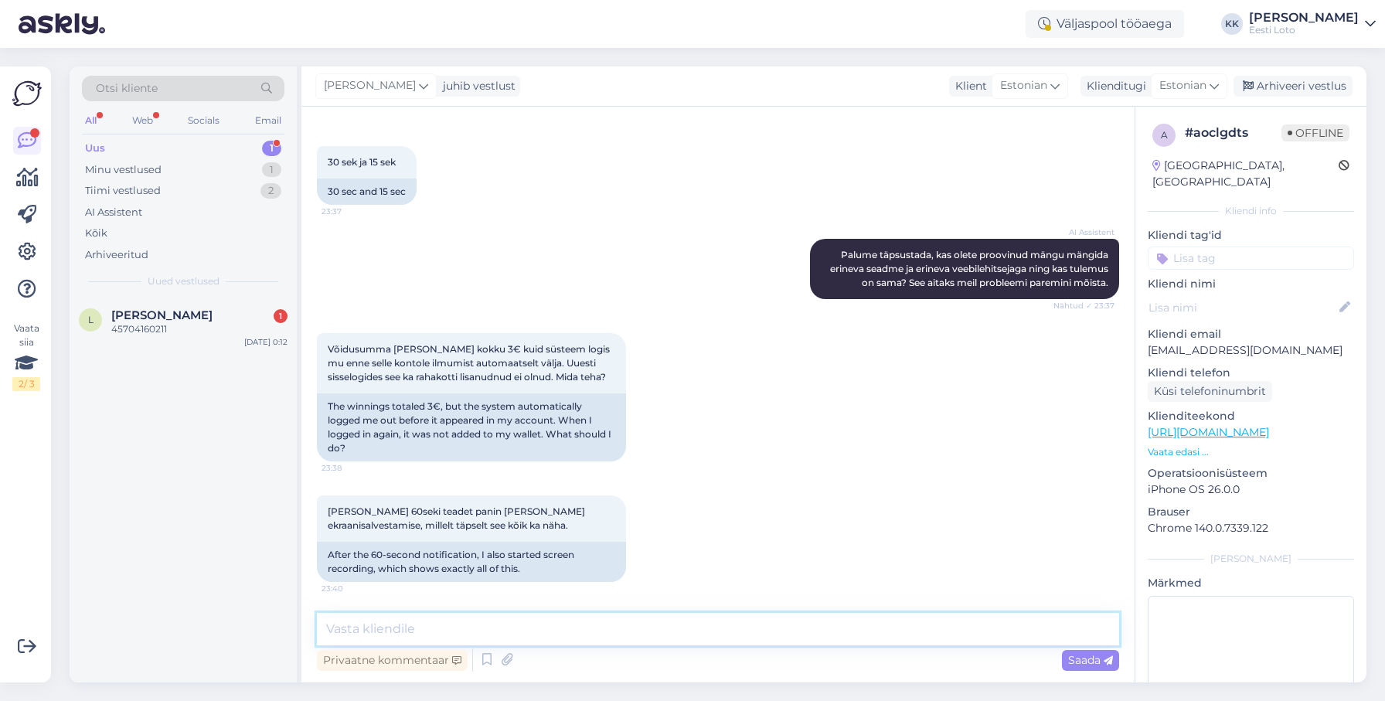
click at [627, 633] on textarea at bounding box center [718, 629] width 802 height 32
paste textarea "Tõrkega piletit on võimalik uuesti läbi mängida, valides Minu piletid – e-kiirl…"
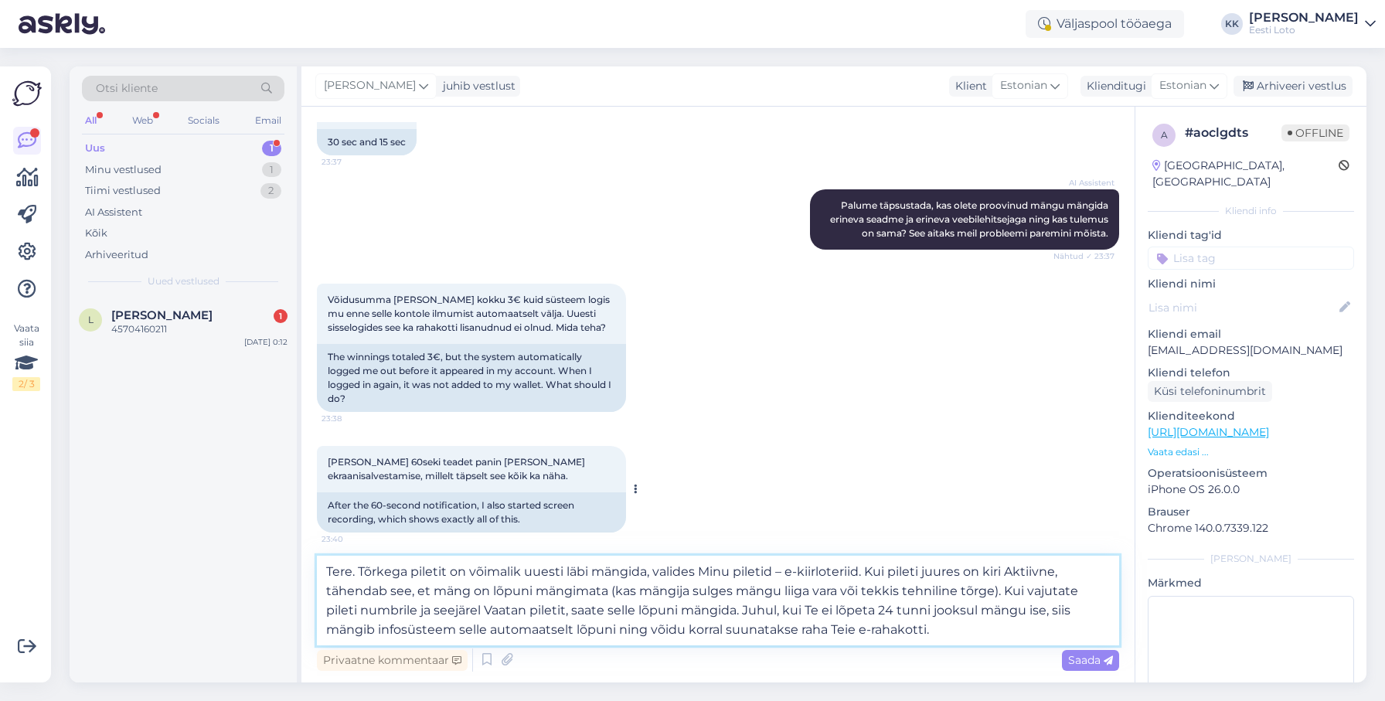
scroll to position [479, 0]
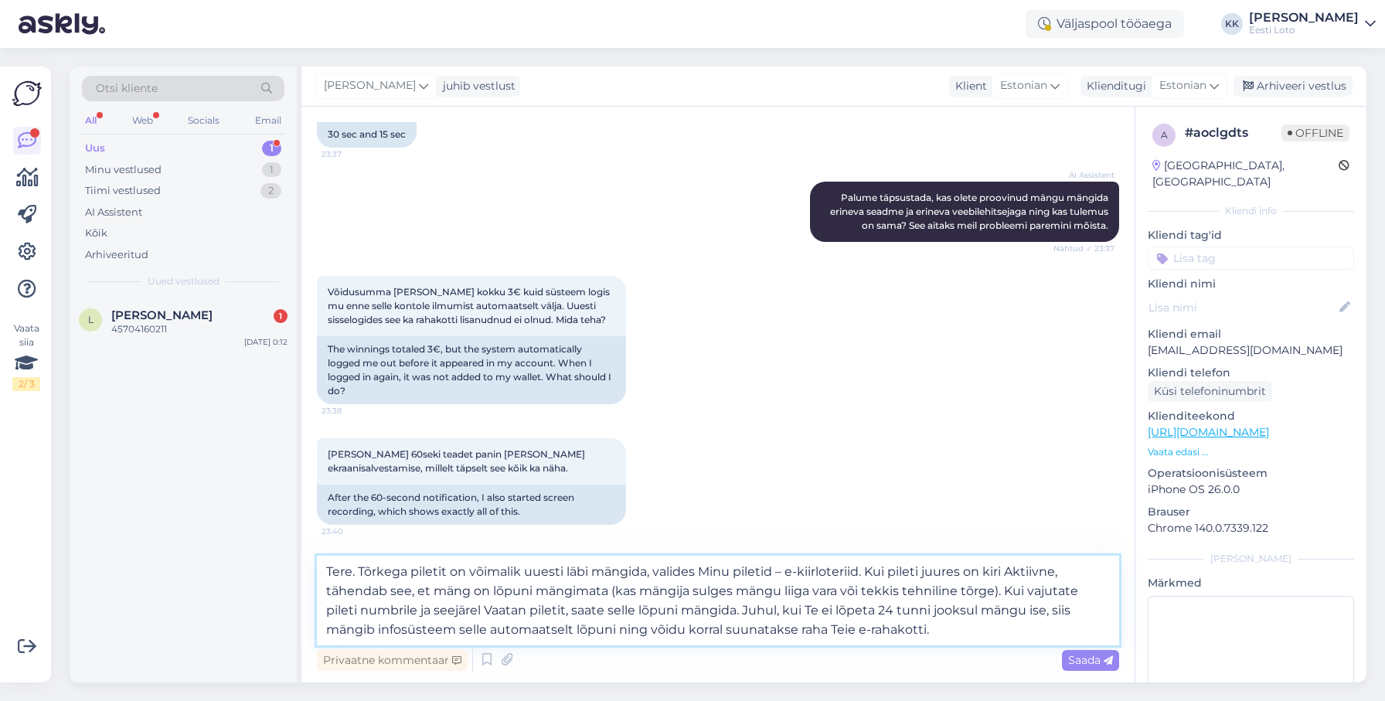
click at [451, 570] on textarea "Tere. Tõrkega piletit on võimalik uuesti läbi mängida, valides Minu piletid – e…" at bounding box center [718, 601] width 802 height 90
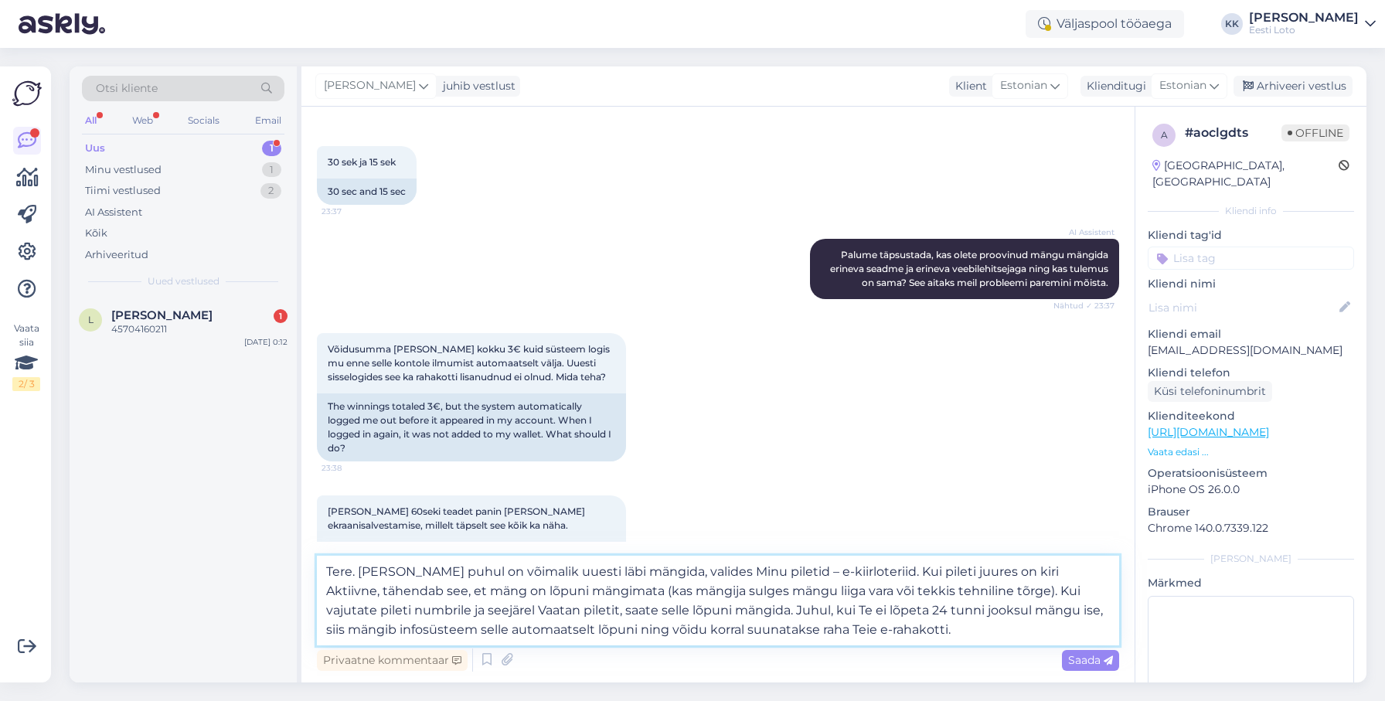
click at [512, 571] on textarea "Tere. [PERSON_NAME] puhul on võimalik uuesti läbi mängida, valides Minu piletid…" at bounding box center [718, 601] width 802 height 90
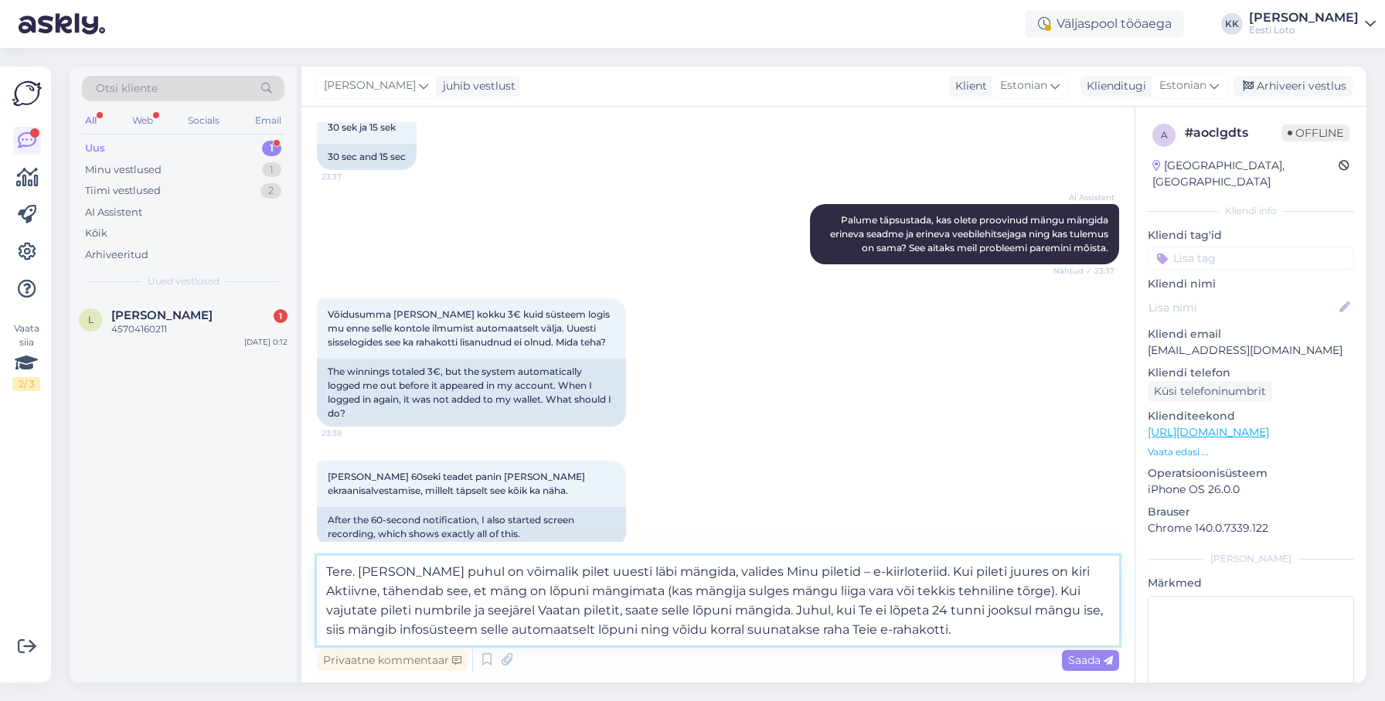
scroll to position [479, 0]
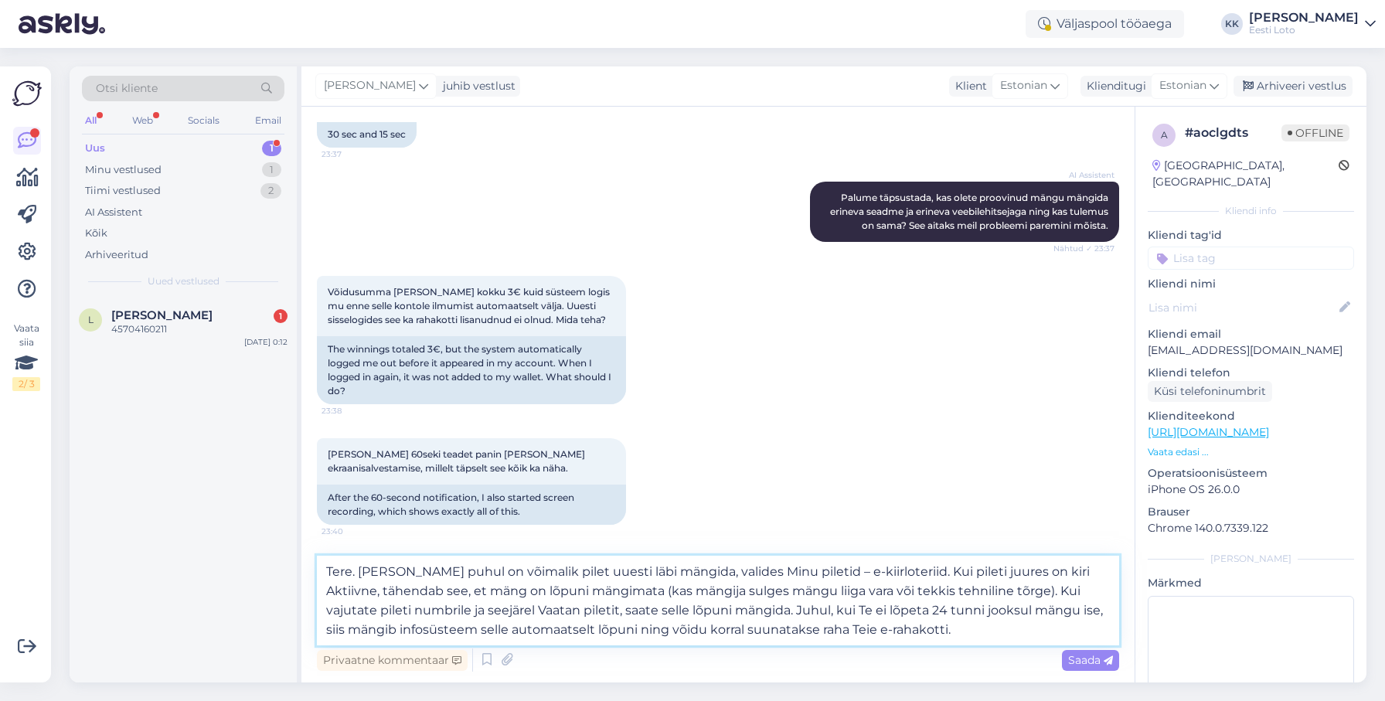
click at [943, 629] on textarea "Tere. [PERSON_NAME] puhul on võimalik pilet uuesti läbi mängida, valides Minu p…" at bounding box center [718, 601] width 802 height 90
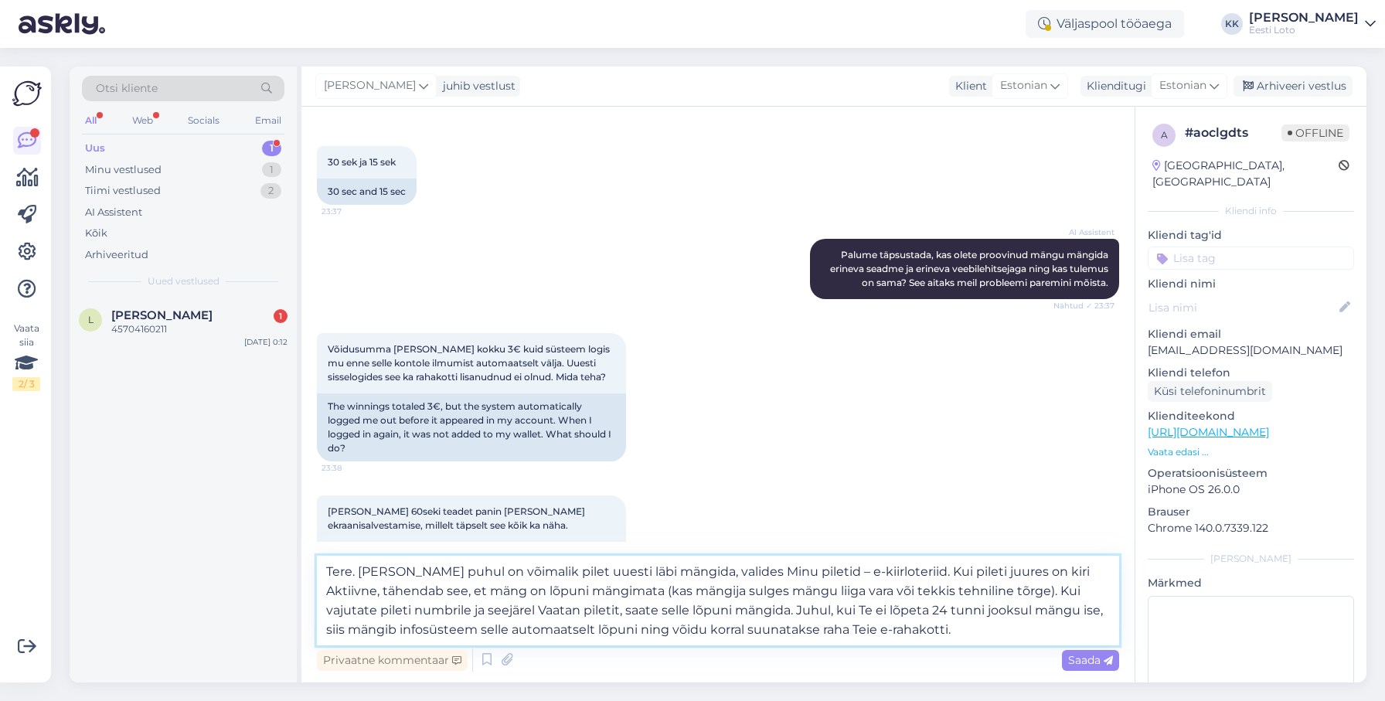
paste textarea "Palume vabandust tekkinud [PERSON_NAME] pärast."
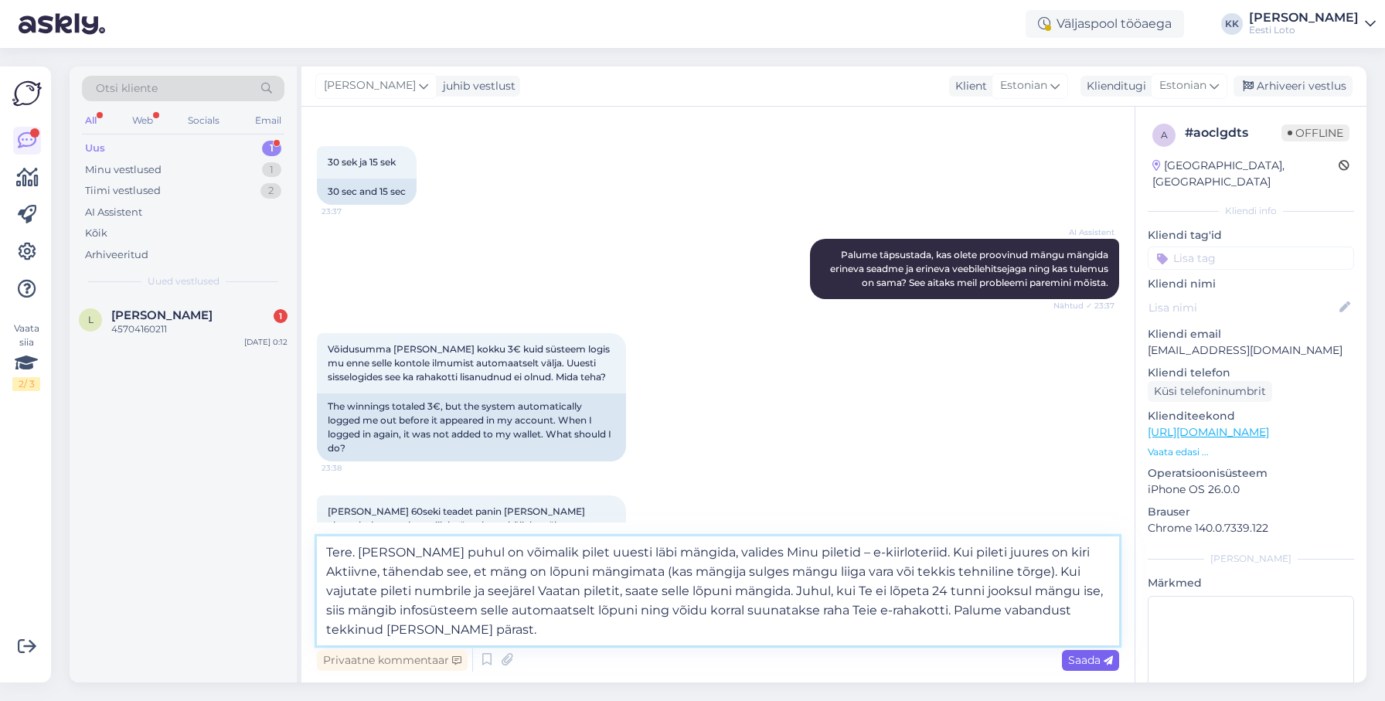
type textarea "Tere. [PERSON_NAME] puhul on võimalik pilet uuesti läbi mängida, valides Minu p…"
click at [1088, 656] on span "Saada" at bounding box center [1090, 660] width 45 height 14
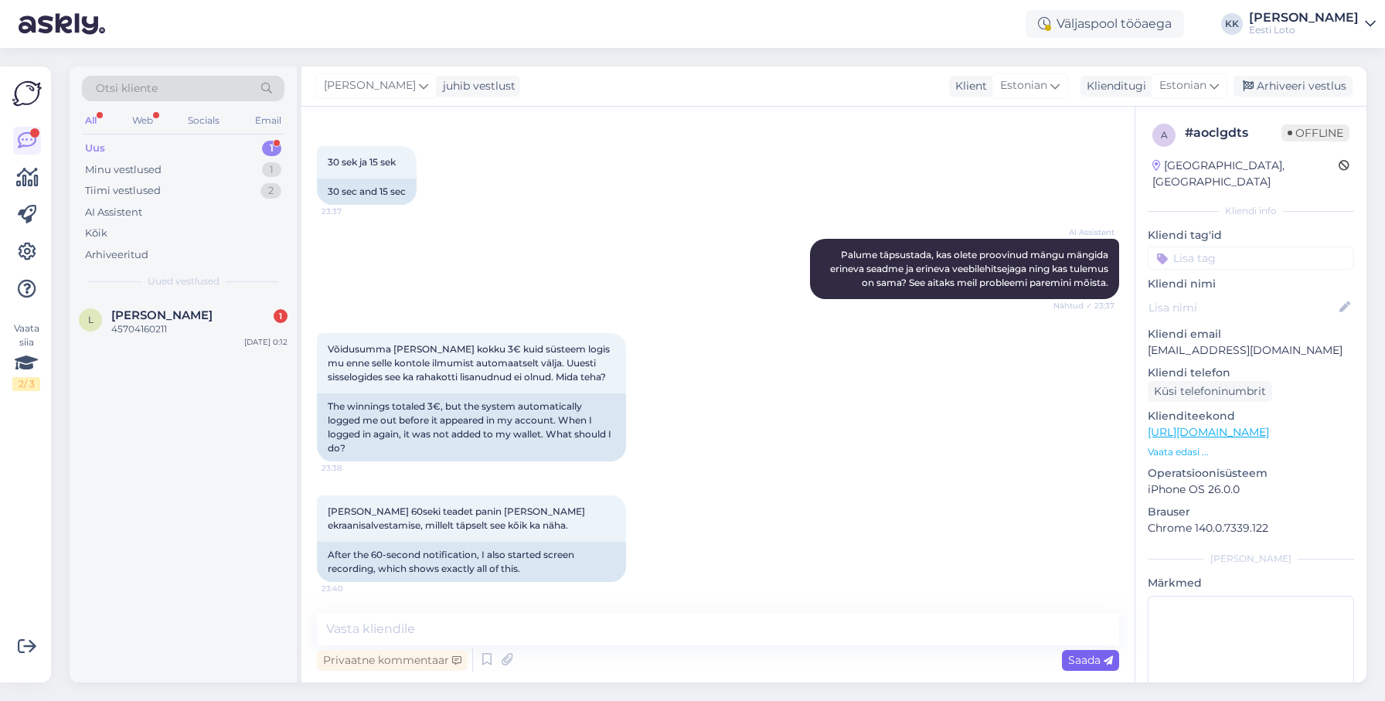
scroll to position [632, 0]
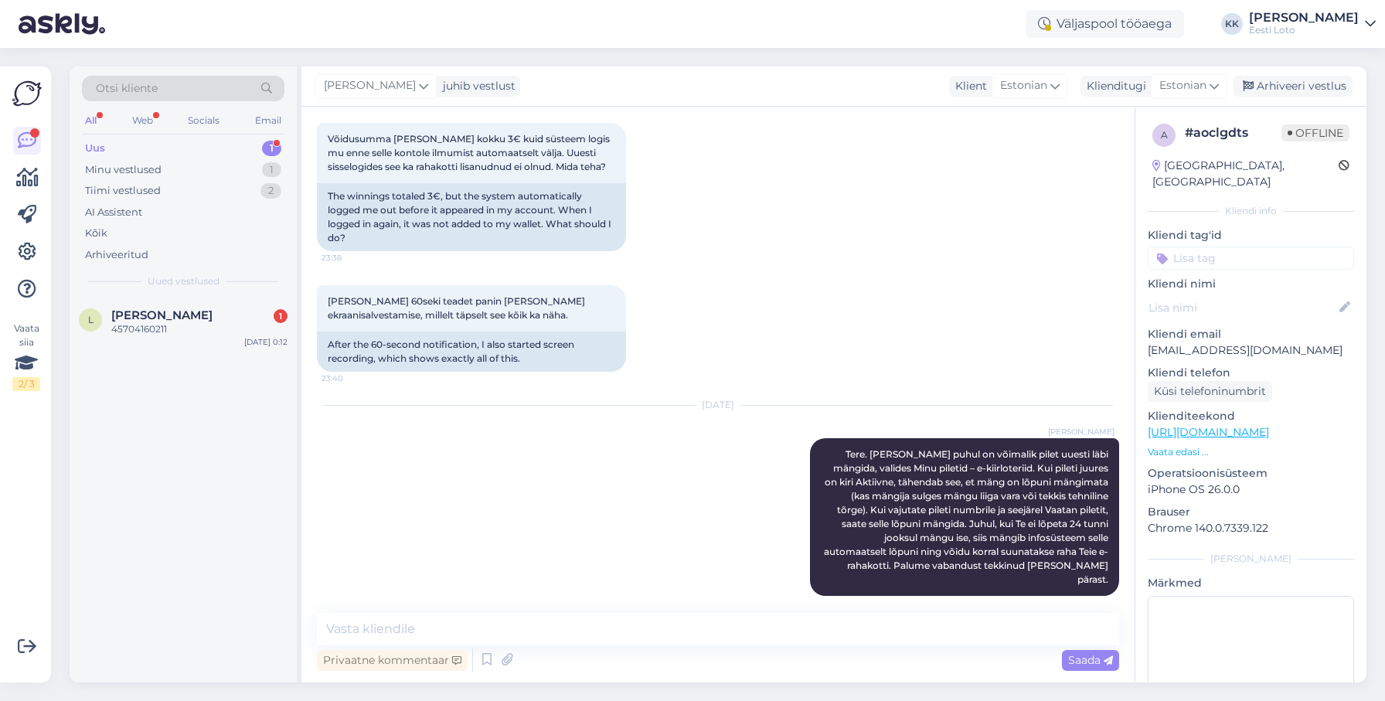
click at [1245, 247] on input at bounding box center [1251, 258] width 206 height 23
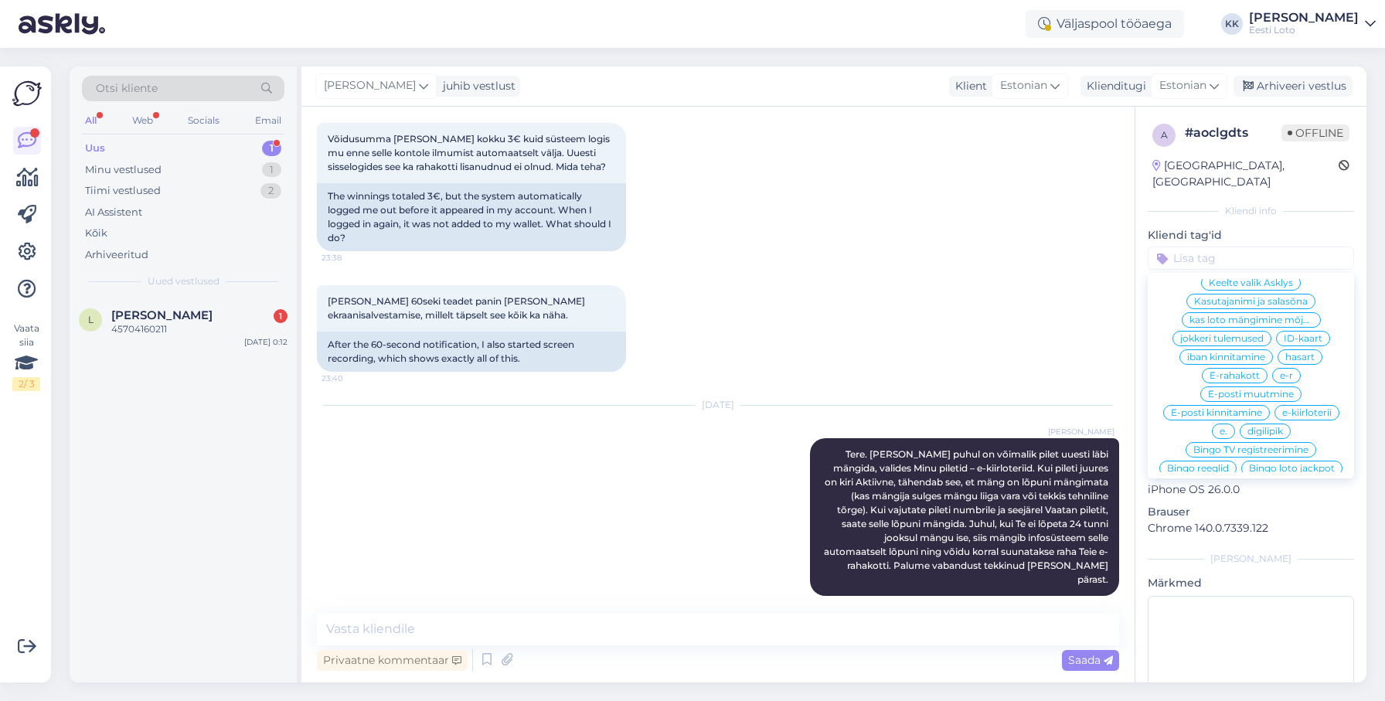
scroll to position [520, 0]
click at [1301, 407] on span "e-kiirloterii" at bounding box center [1307, 411] width 49 height 9
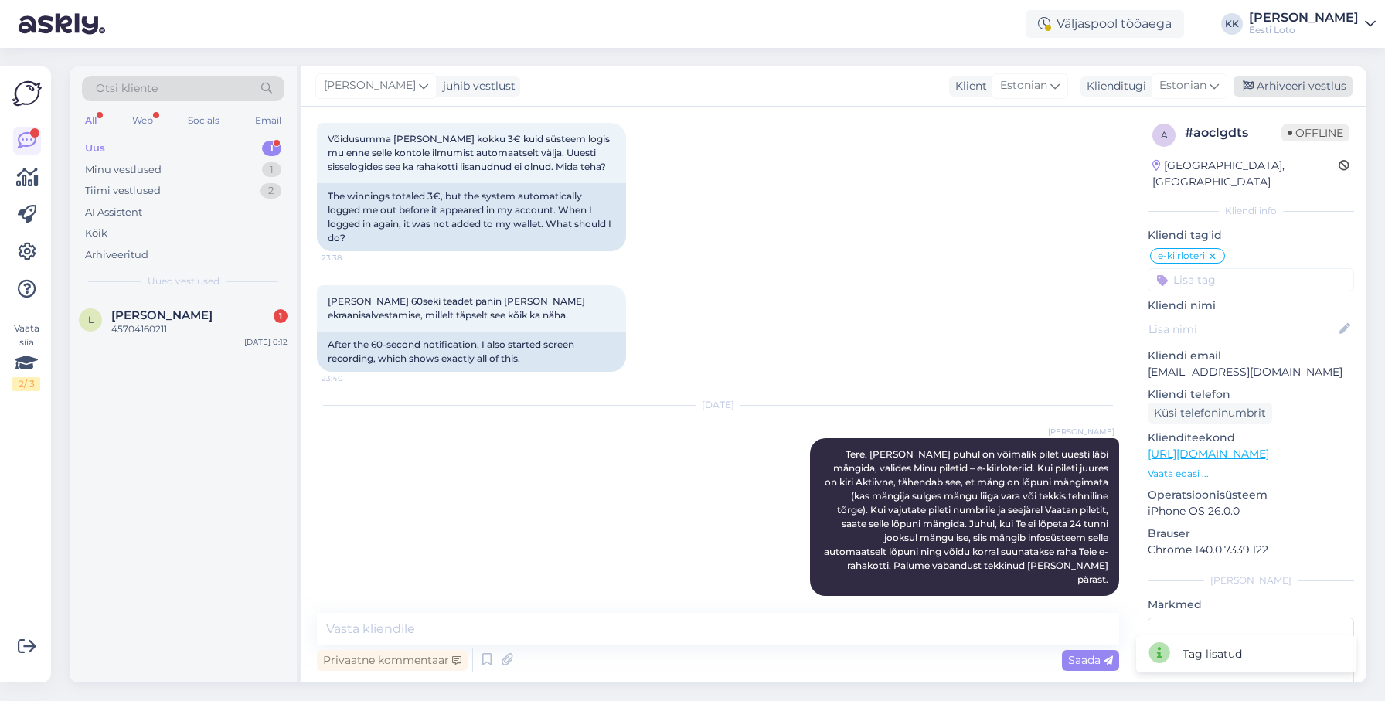
click at [1291, 83] on div "Arhiveeri vestlus" at bounding box center [1293, 86] width 119 height 21
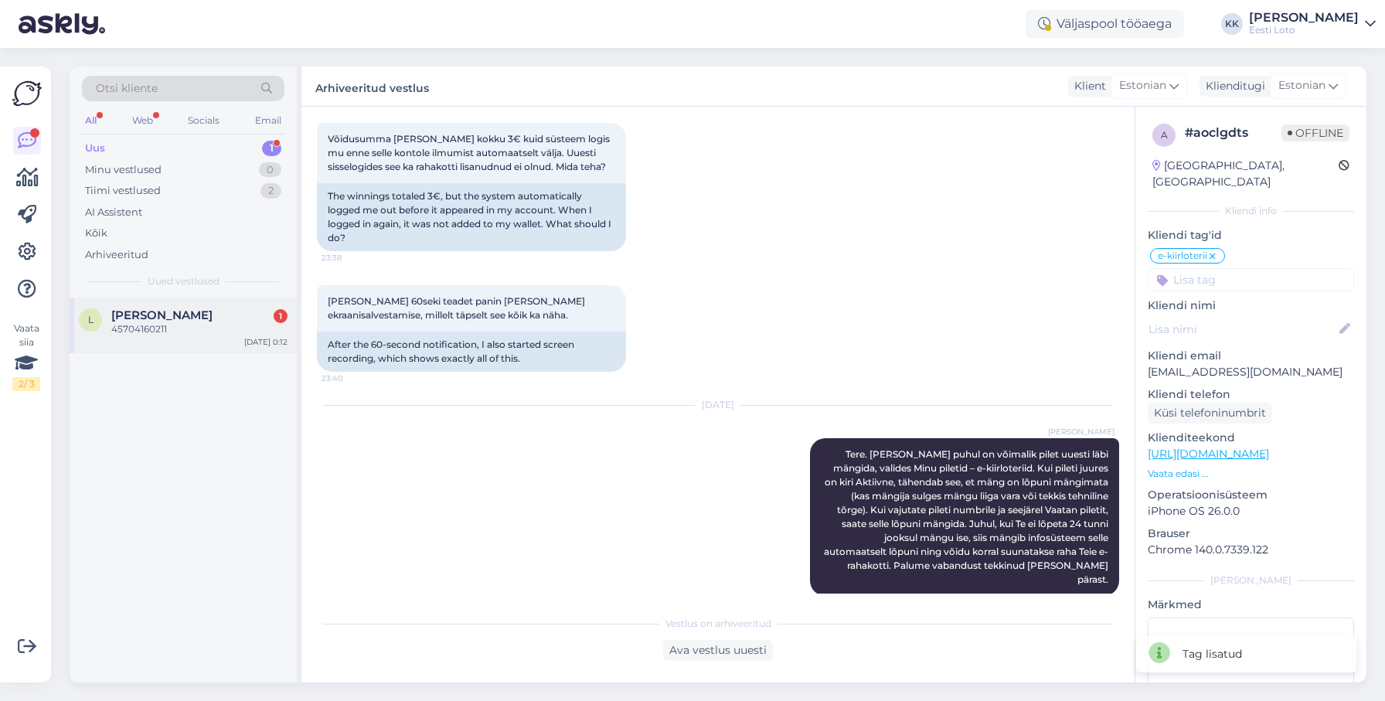
click at [131, 335] on div "45704160211" at bounding box center [199, 329] width 176 height 14
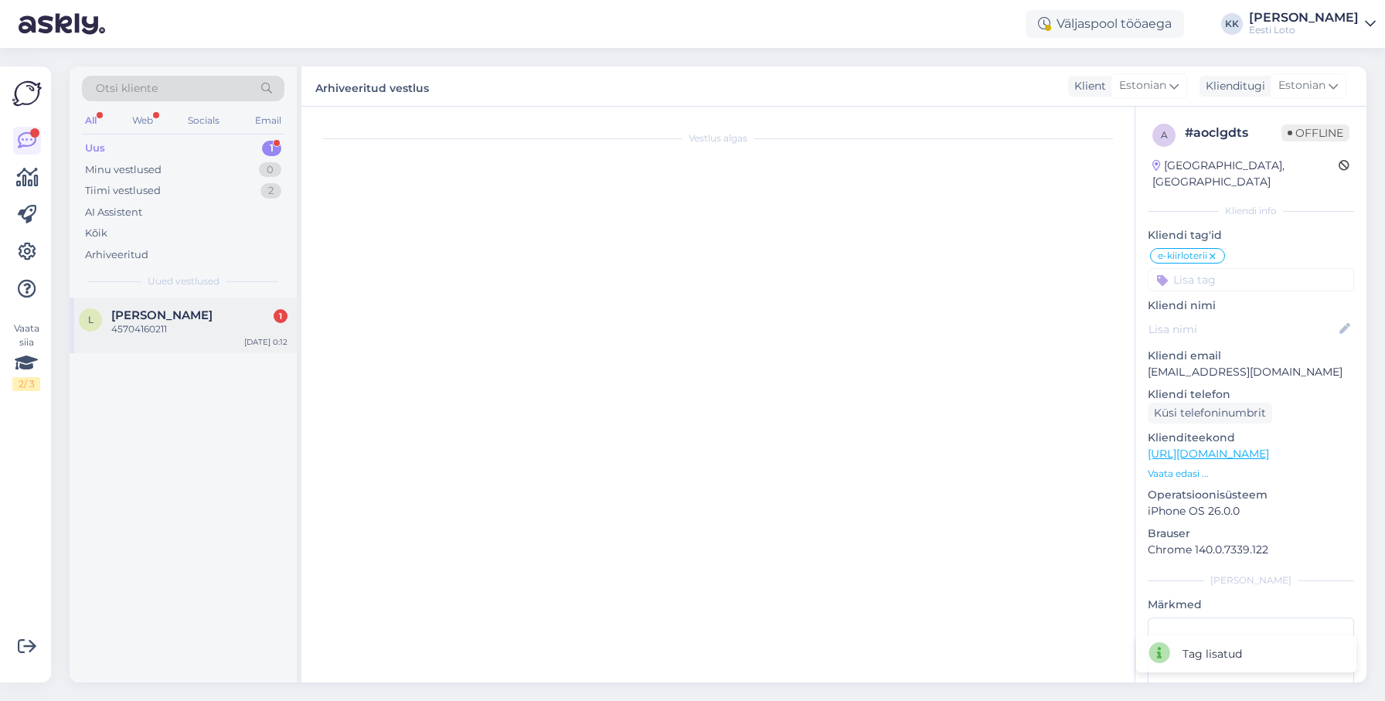
scroll to position [5209, 0]
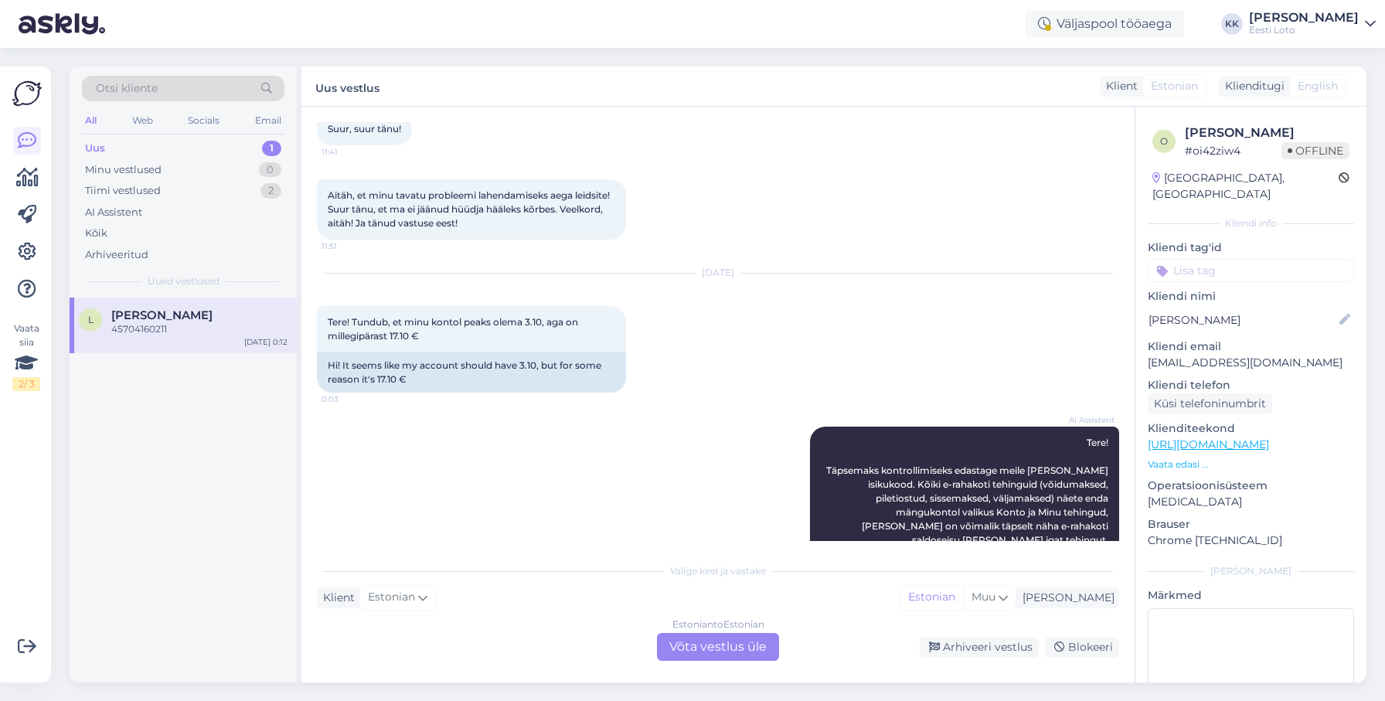
click at [349, 601] on span "45704160211" at bounding box center [356, 607] width 56 height 12
copy span "45704160211"
